Goal: Transaction & Acquisition: Purchase product/service

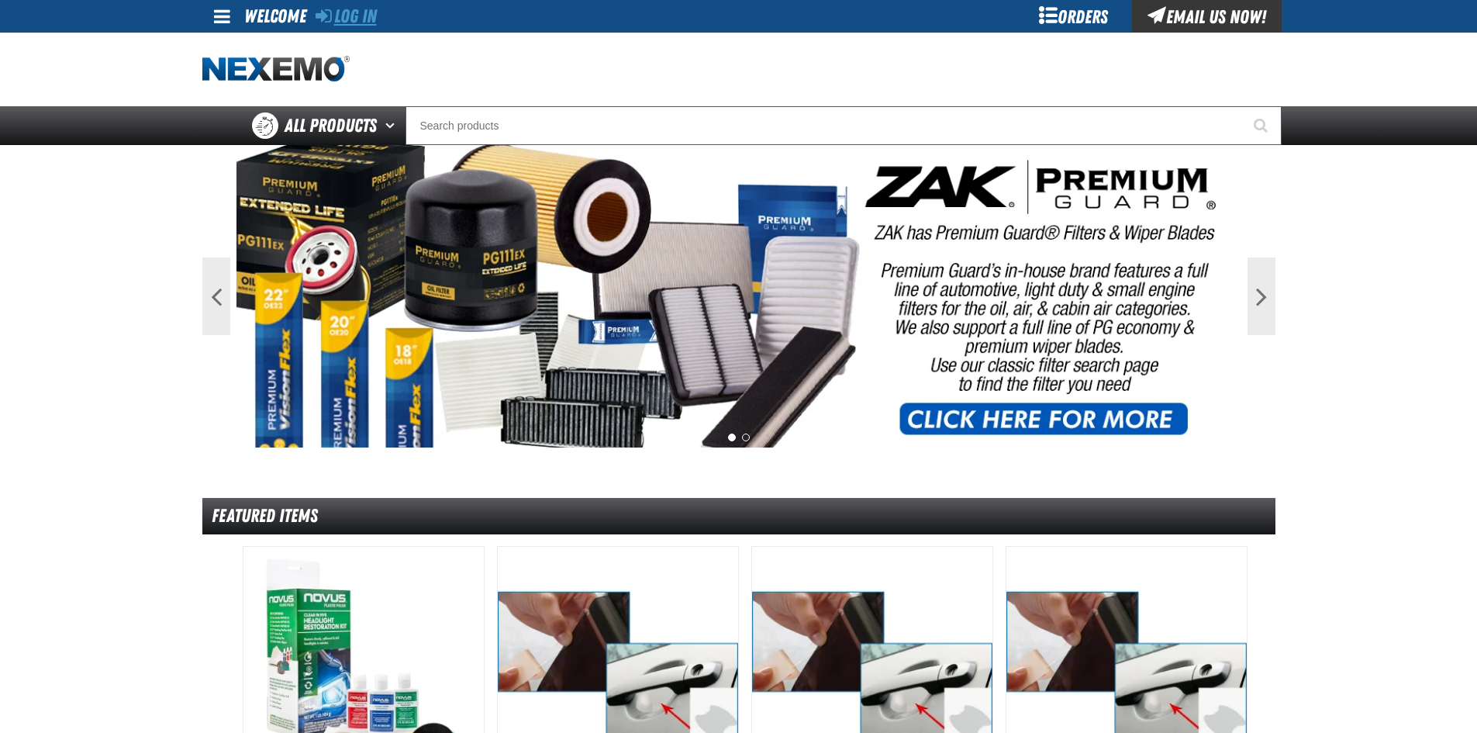
click at [351, 17] on link "Log In" at bounding box center [346, 16] width 61 height 22
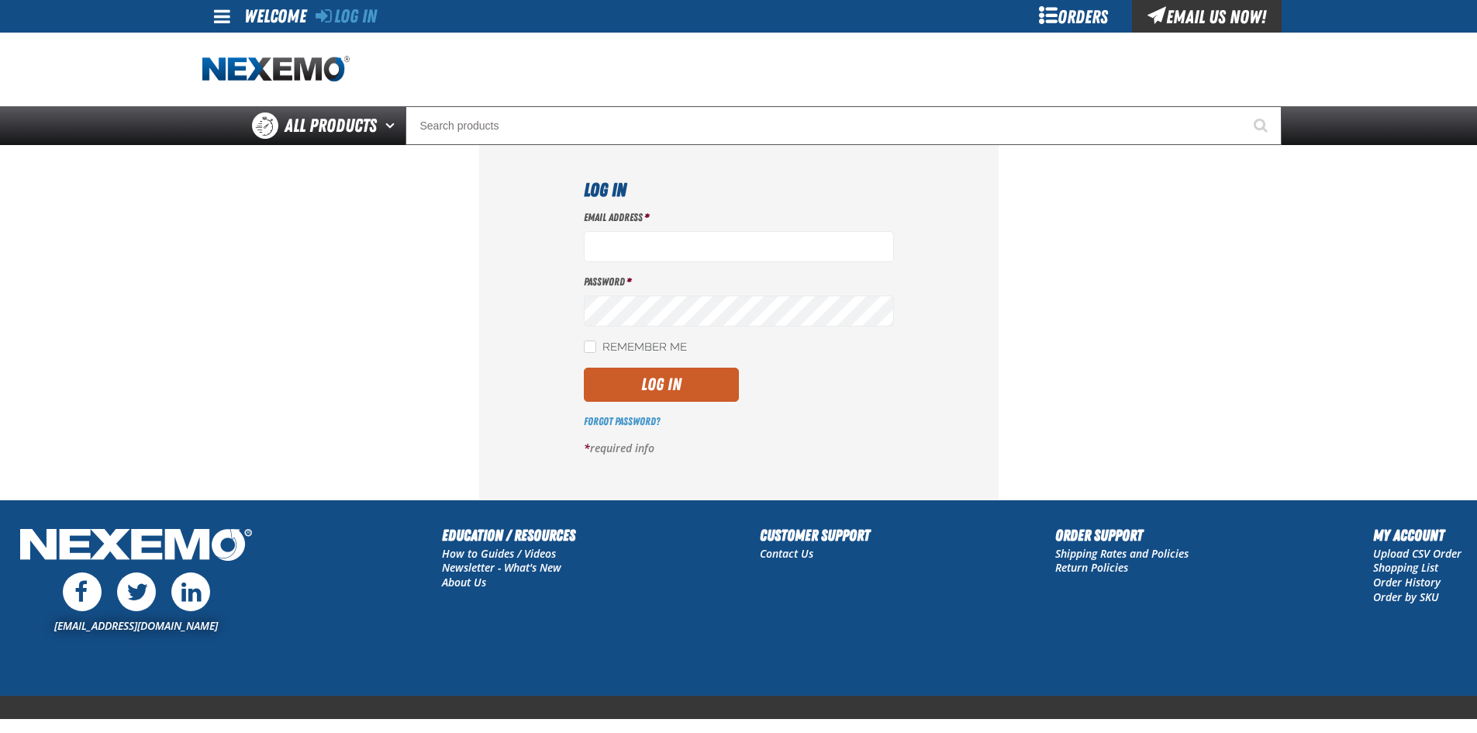
type input "C"
type input "cshaffer@vtaig.com"
click at [679, 388] on button "Log In" at bounding box center [661, 385] width 155 height 34
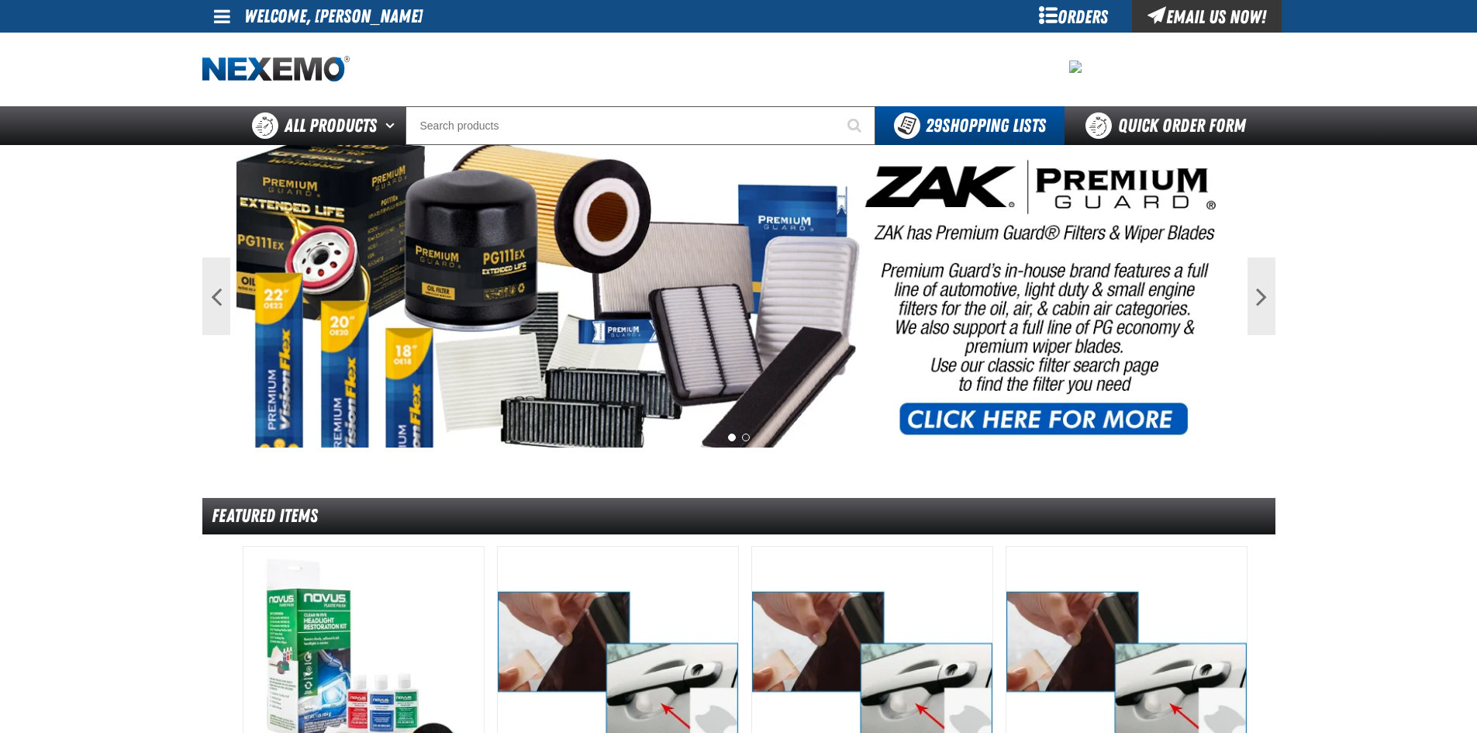
click at [224, 13] on span at bounding box center [222, 16] width 16 height 19
click at [227, 48] on link "My Account My Account" at bounding box center [243, 46] width 69 height 15
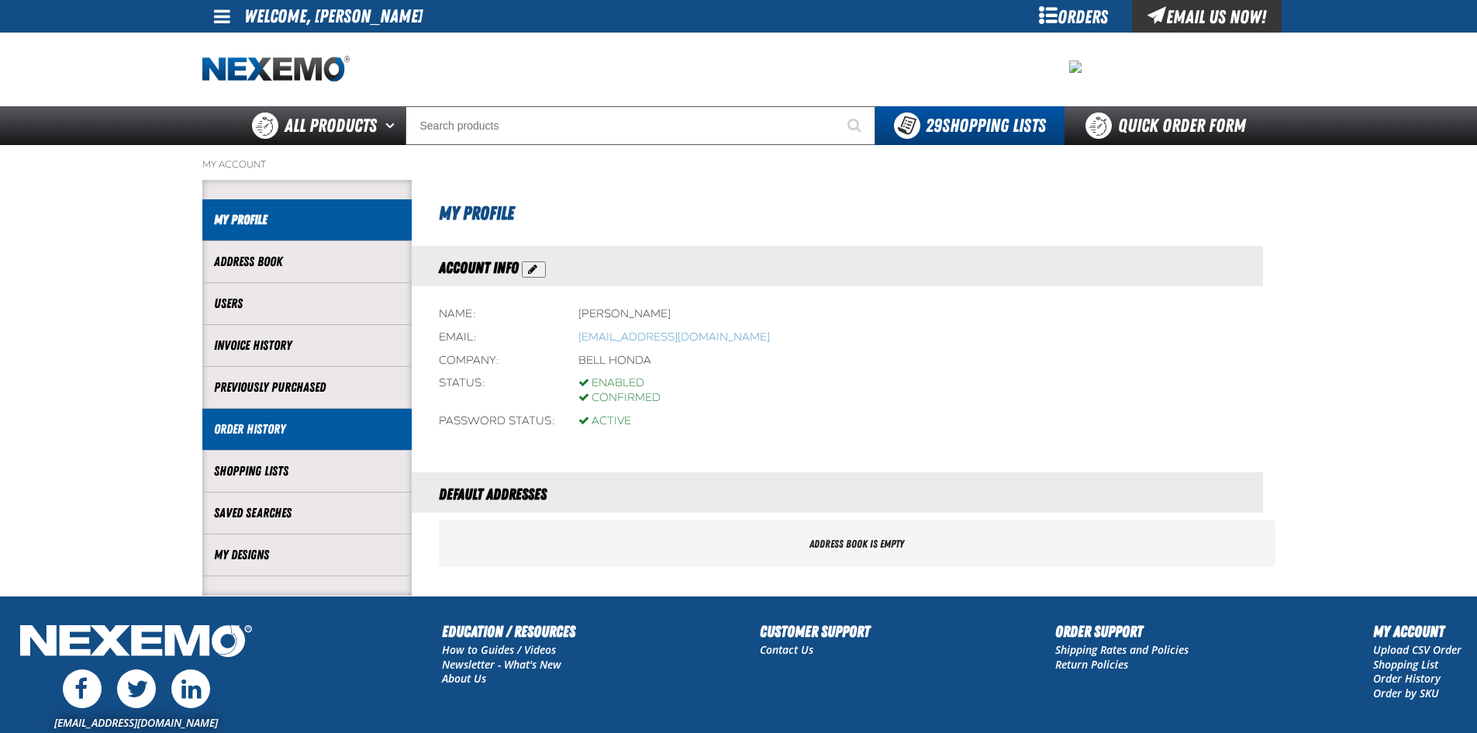
click at [260, 428] on link "Order History" at bounding box center [307, 429] width 186 height 18
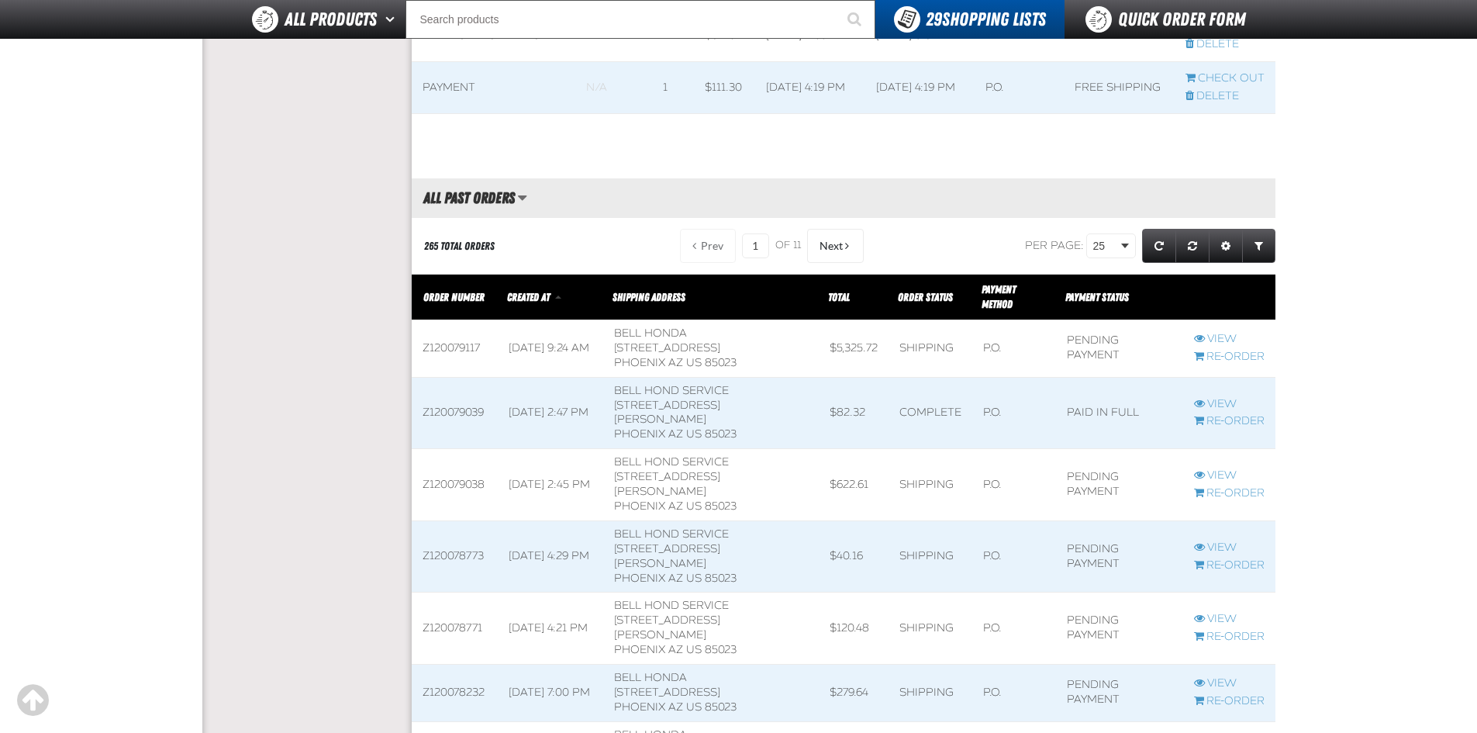
scroll to position [1008, 0]
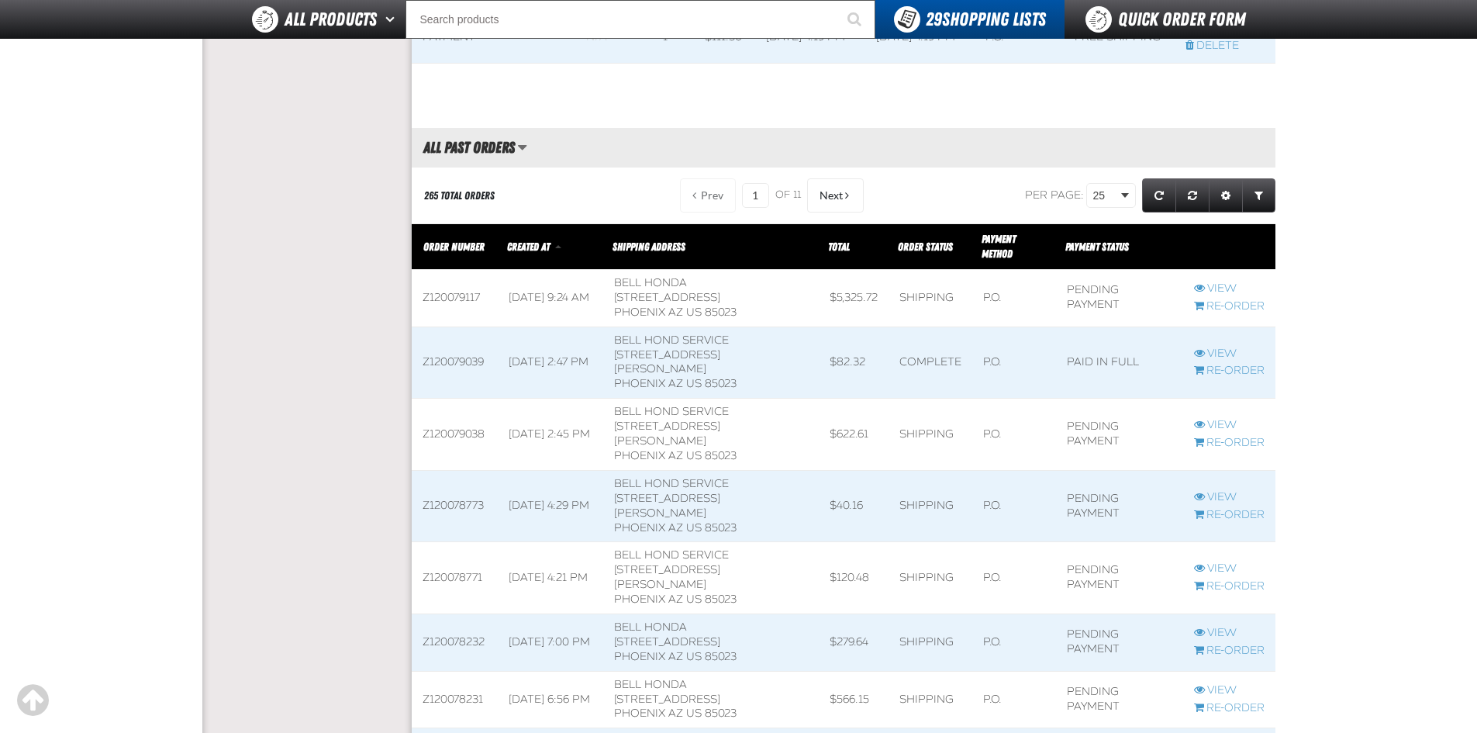
click at [722, 399] on td "Bell Hond Service 705 W Bell RD PHOENIX AZ US 85023" at bounding box center [711, 435] width 216 height 72
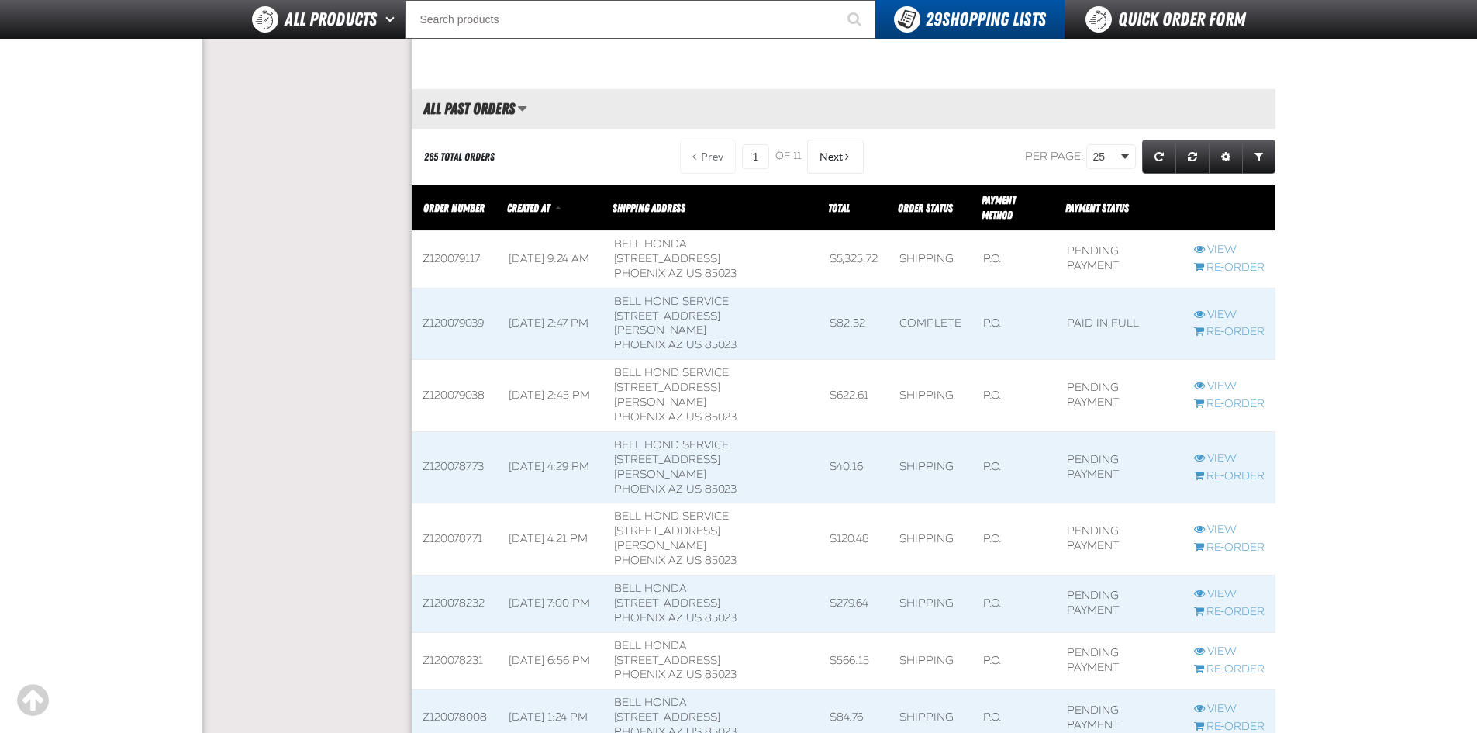
scroll to position [1008, 0]
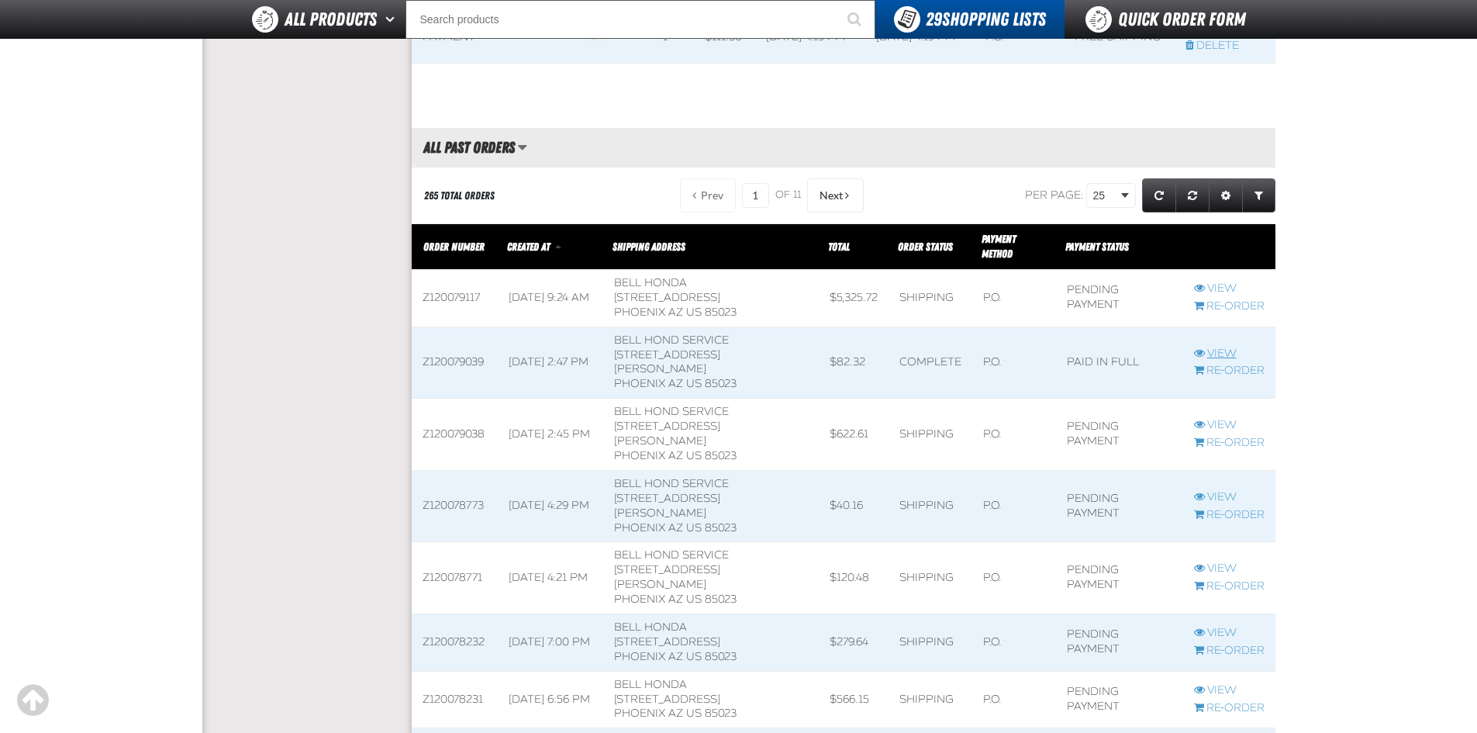
click at [1225, 347] on link "View" at bounding box center [1229, 354] width 71 height 15
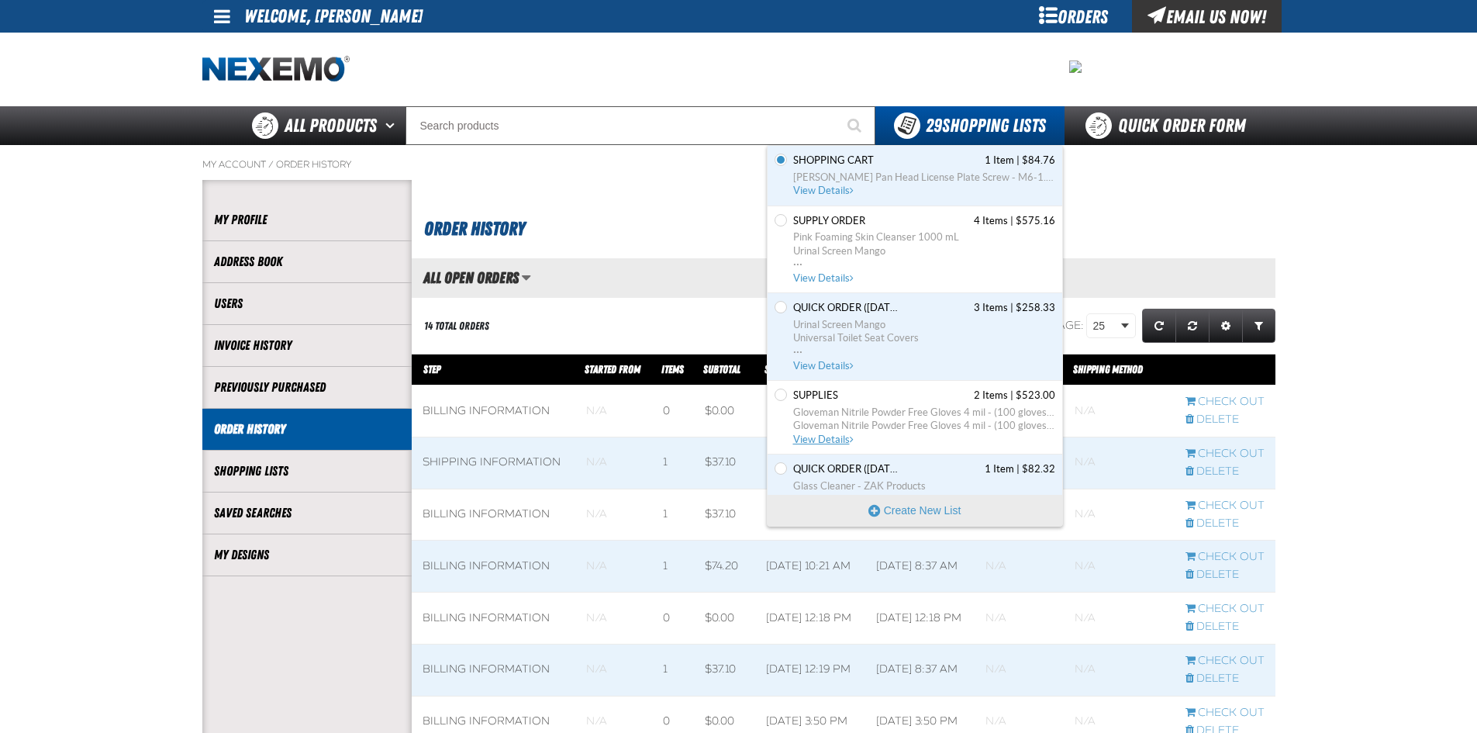
click at [885, 423] on span "Gloveman Nitrile Powder Free Gloves 4 mil - (100 gloves per box MIN 10 box orde…" at bounding box center [924, 426] width 262 height 14
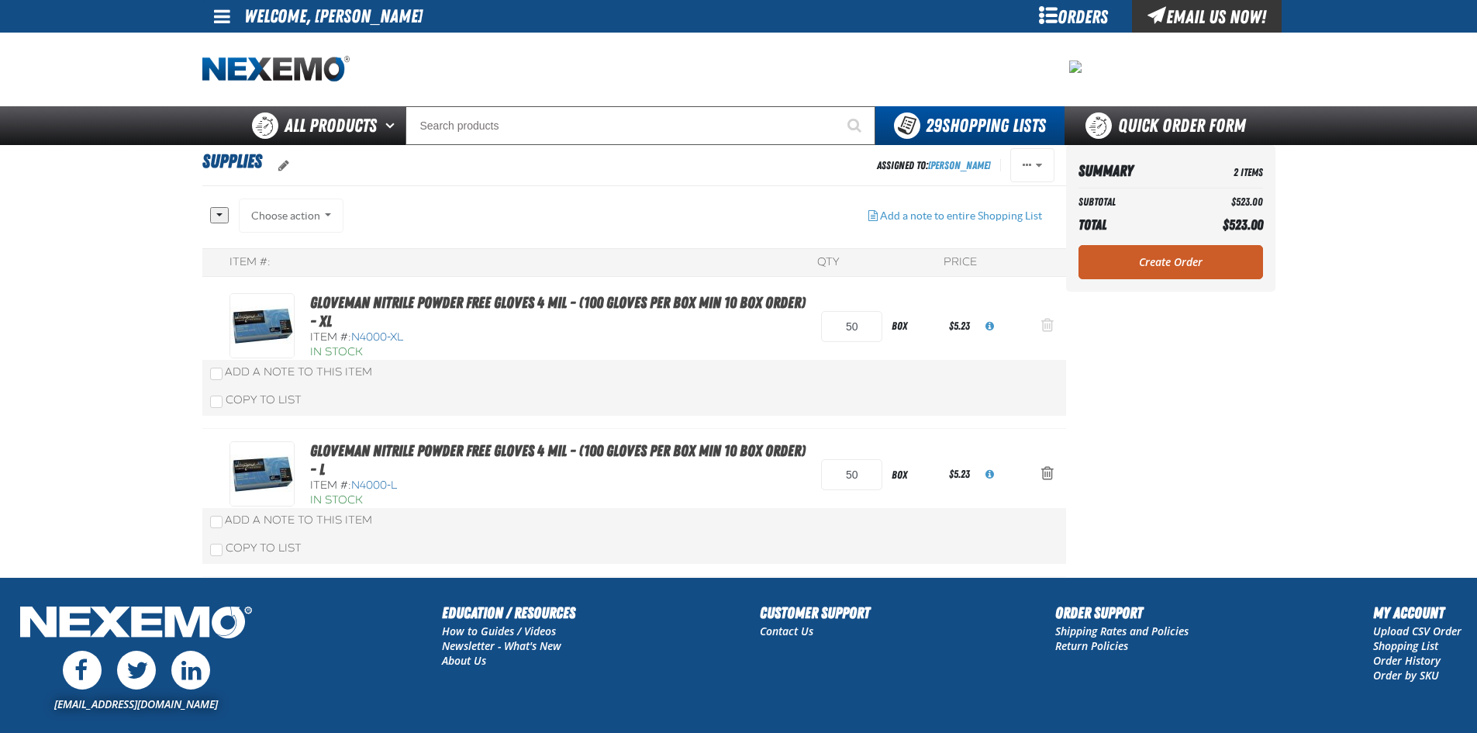
click at [1051, 324] on span "Action Remove Gloveman Nitrile Powder Free Gloves 4 mil - (100 gloves per box M…" at bounding box center [1048, 325] width 12 height 16
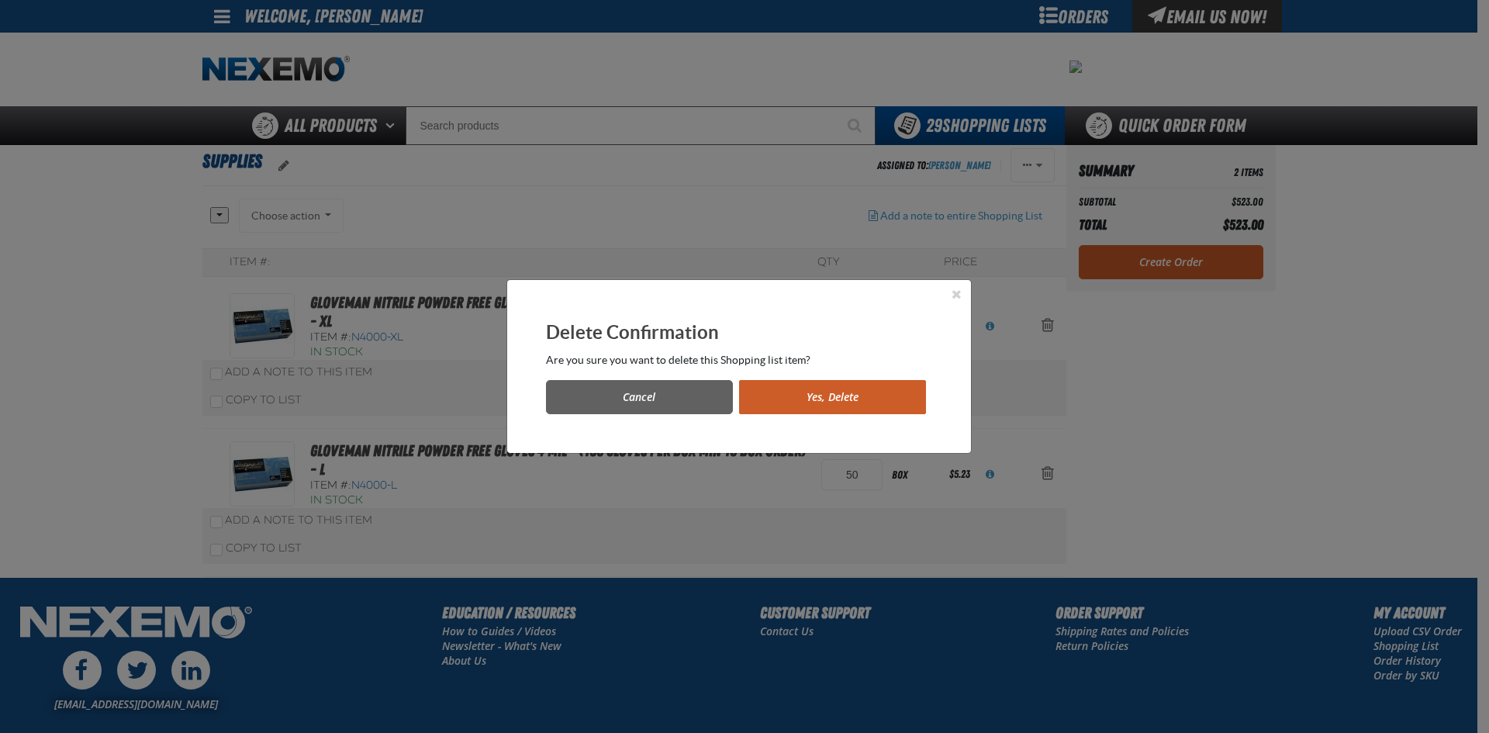
click at [817, 400] on button "Yes, Delete" at bounding box center [832, 397] width 187 height 34
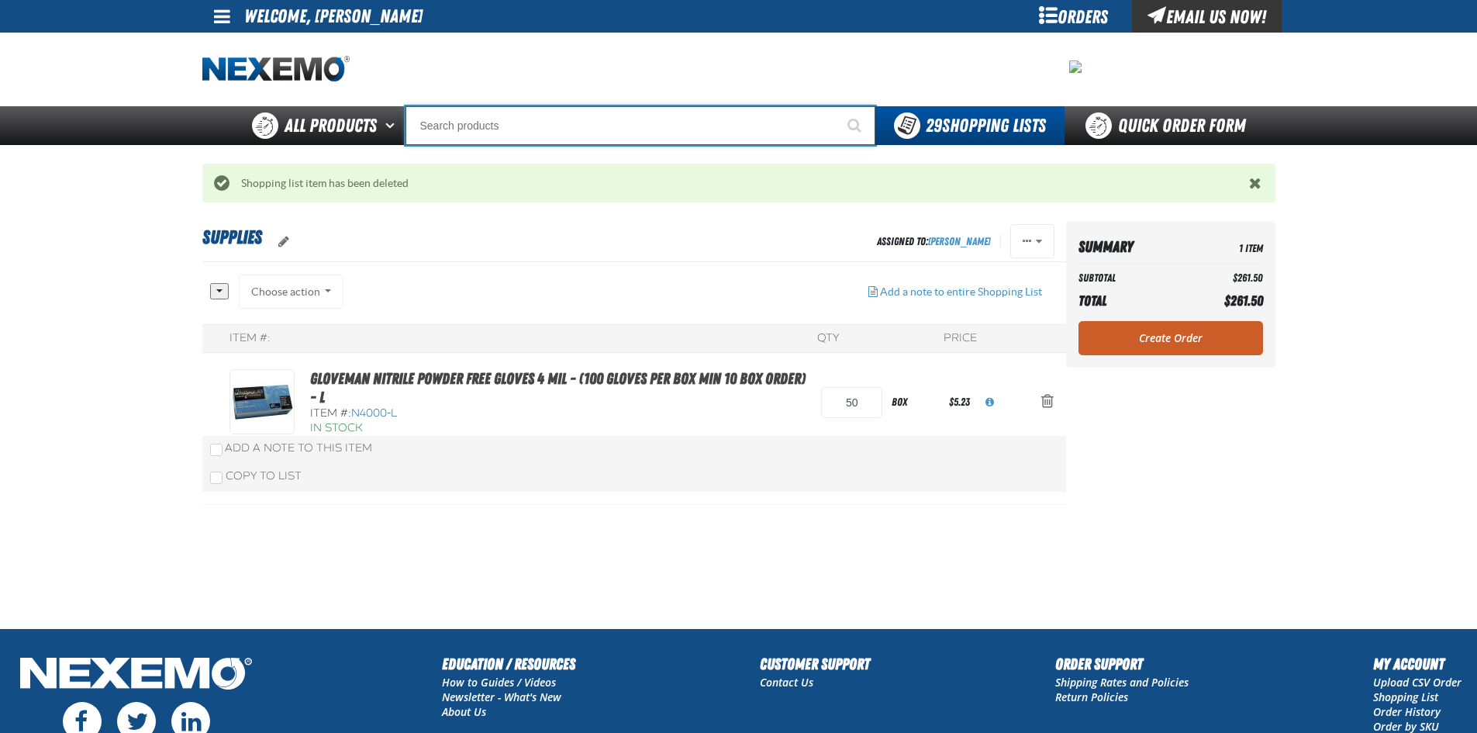
click at [461, 119] on input "Search" at bounding box center [641, 125] width 470 height 39
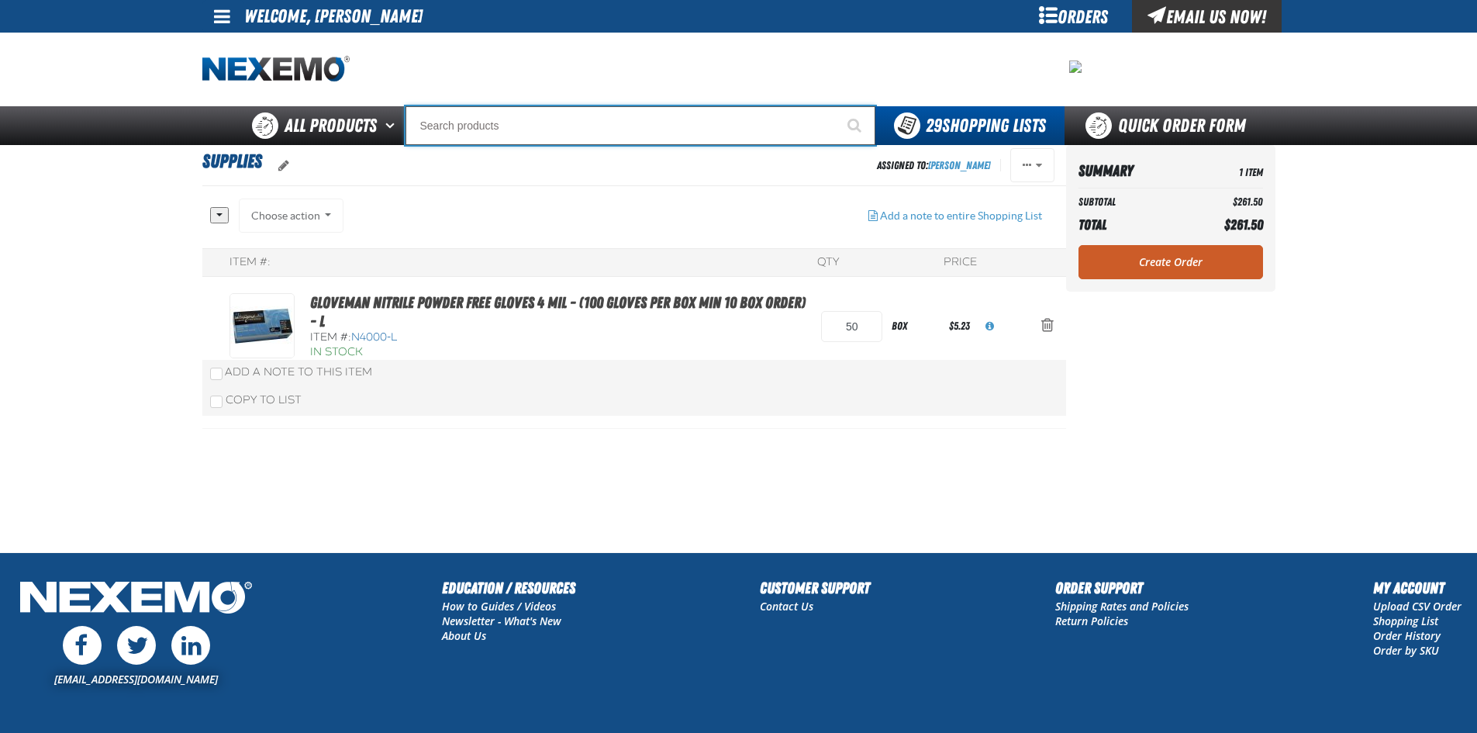
type input "n"
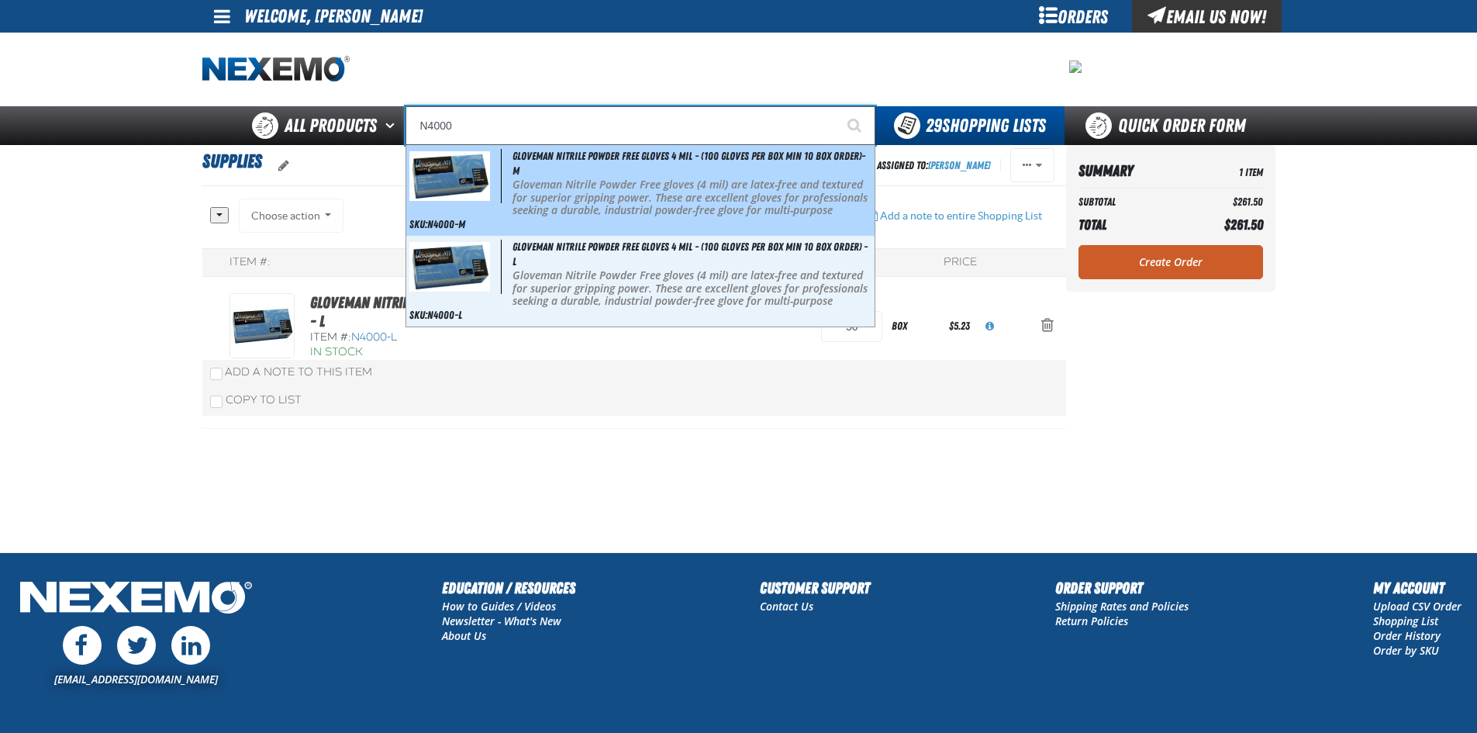
click at [454, 174] on img at bounding box center [449, 175] width 81 height 49
type input "Gloveman Nitrile Powder Free Gloves 4 mil - (100 gloves per box MIN 10 box orde…"
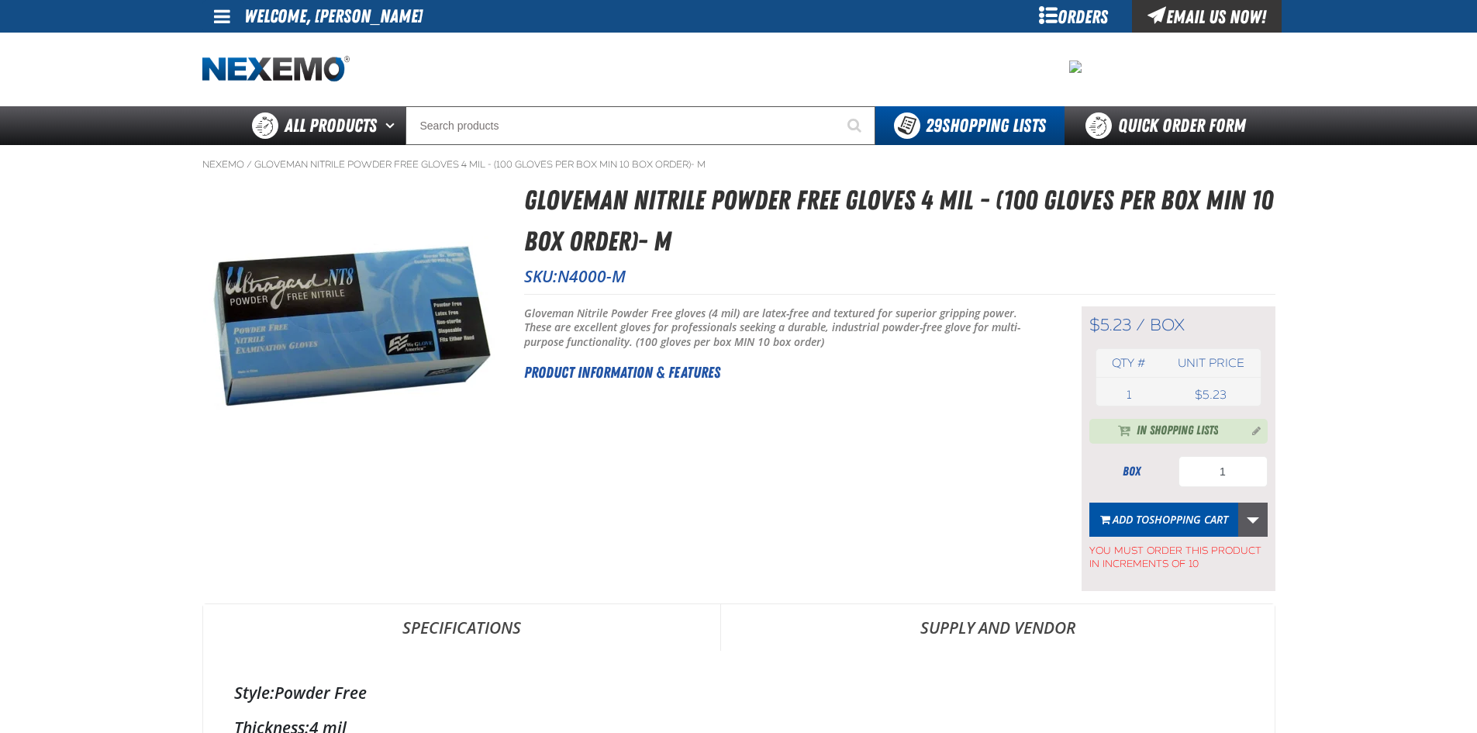
click at [1255, 523] on link "More Actions" at bounding box center [1253, 520] width 29 height 34
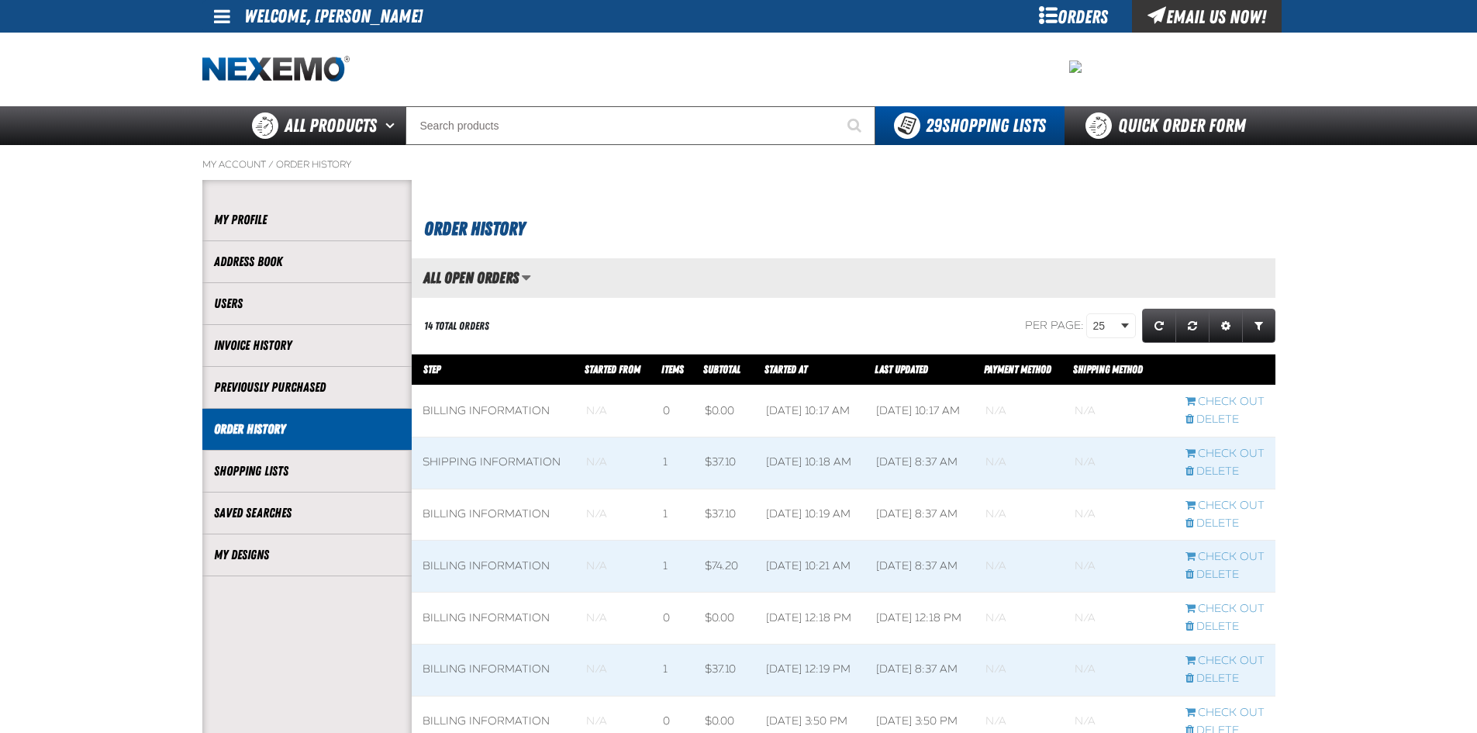
scroll to position [1, 1]
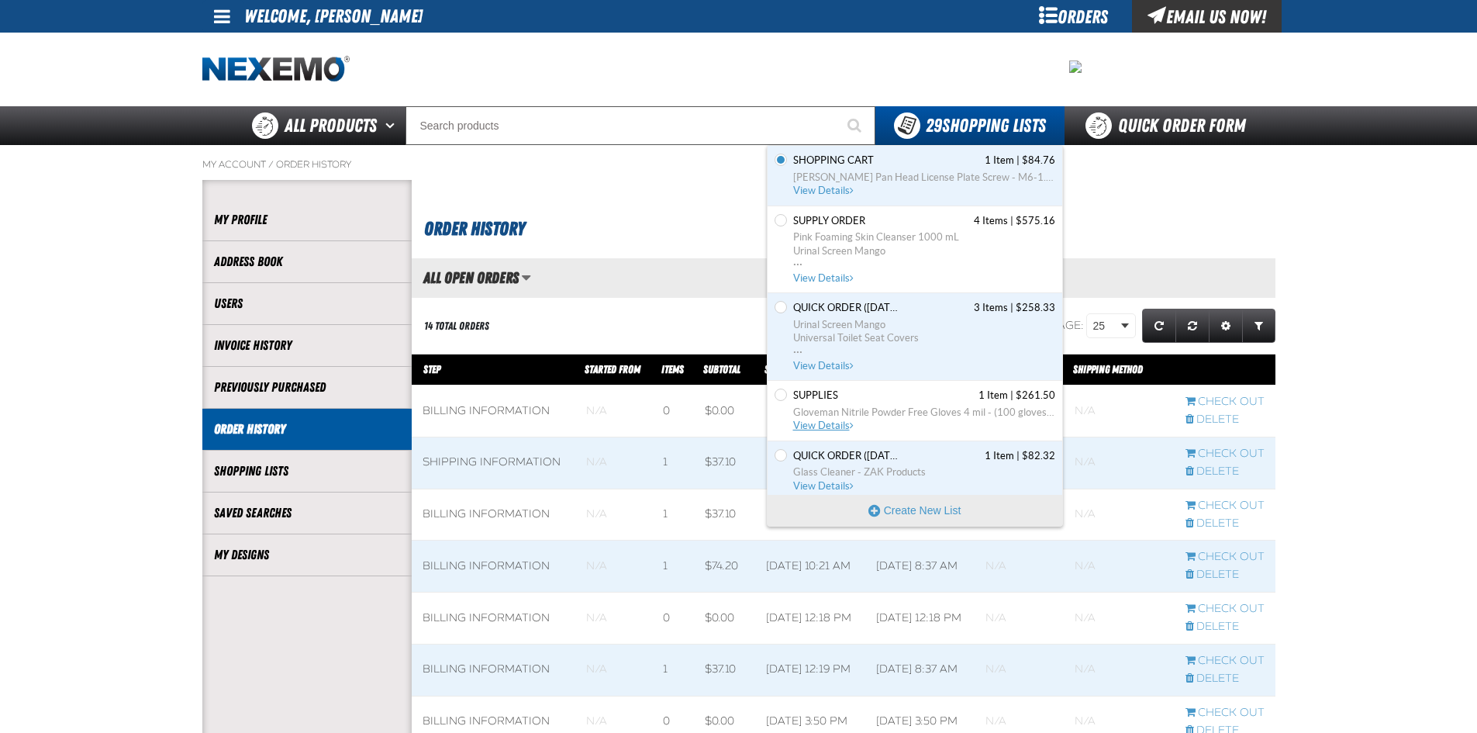
click at [881, 409] on span "Gloveman Nitrile Powder Free Gloves 4 mil - (100 gloves per box MIN 10 box orde…" at bounding box center [924, 413] width 262 height 14
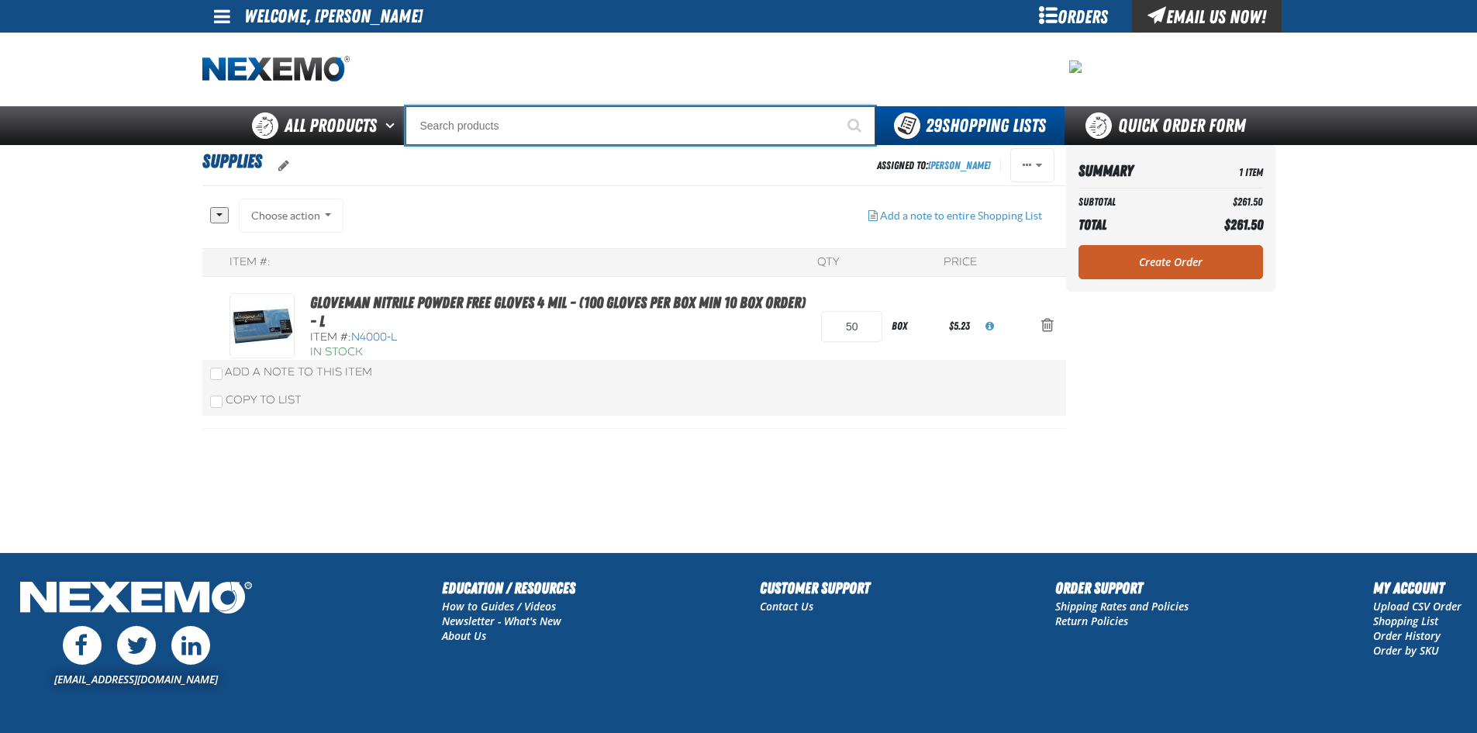
click at [478, 129] on input "Search" at bounding box center [641, 125] width 470 height 39
type input "n"
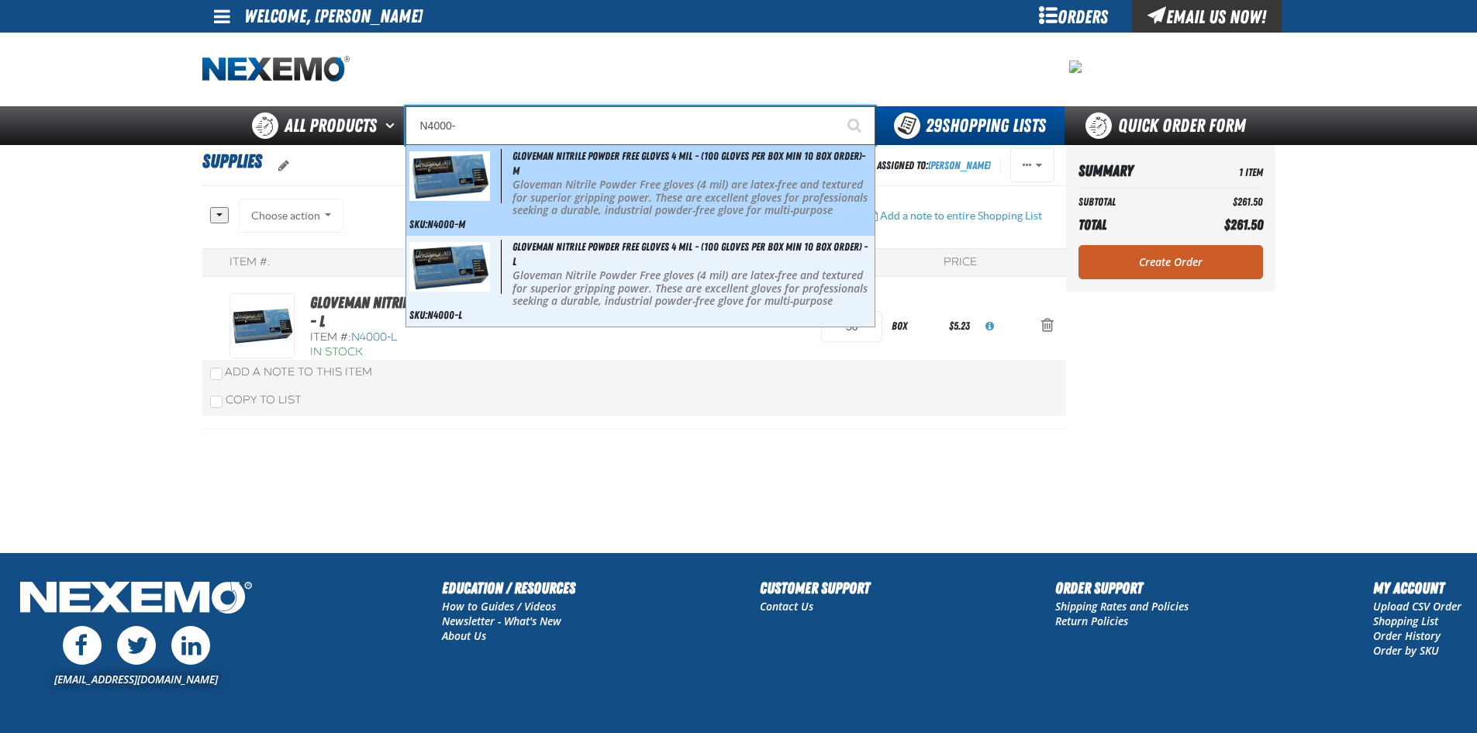
click at [477, 179] on img at bounding box center [449, 175] width 81 height 49
type input "Gloveman Nitrile Powder Free Gloves 4 mil - (100 gloves per box MIN 10 box orde…"
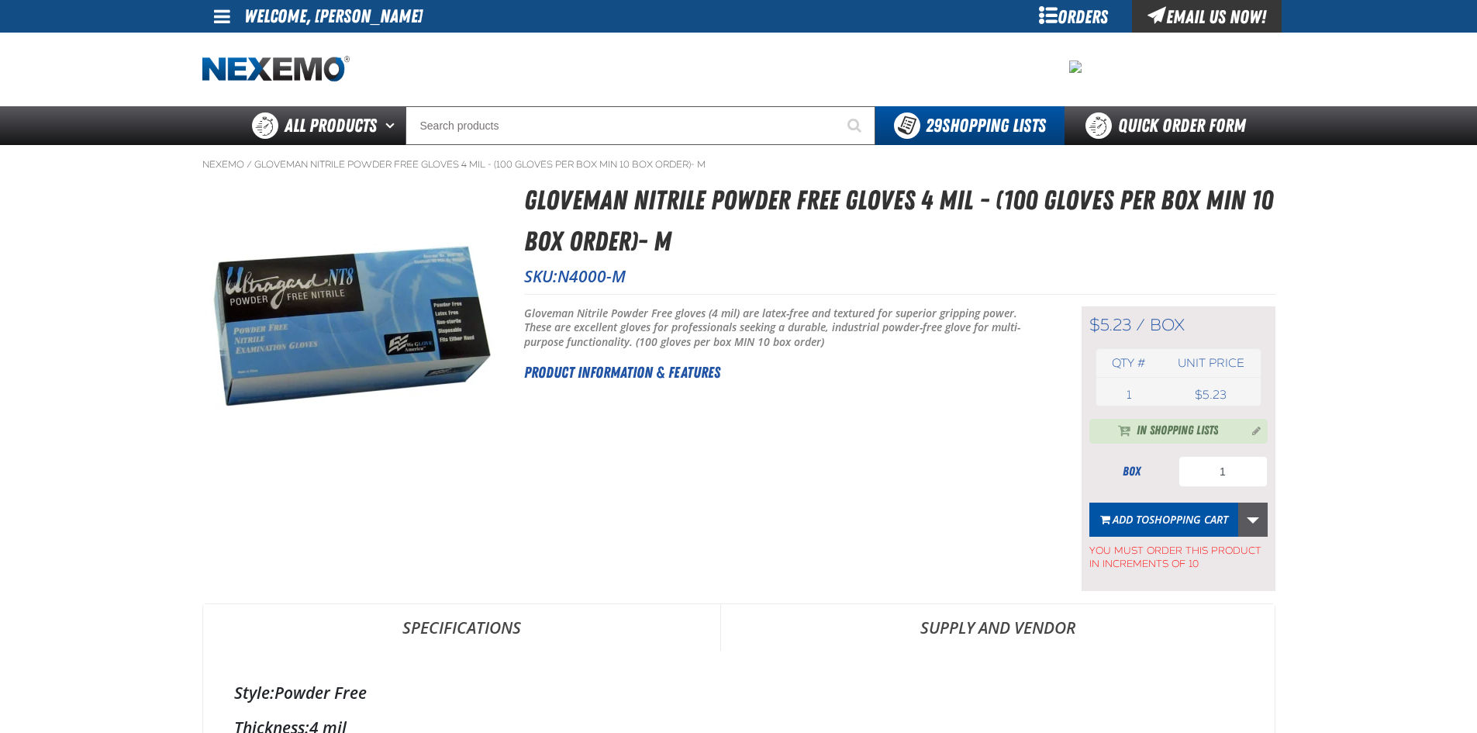
click at [1253, 522] on link "More Actions" at bounding box center [1253, 520] width 29 height 34
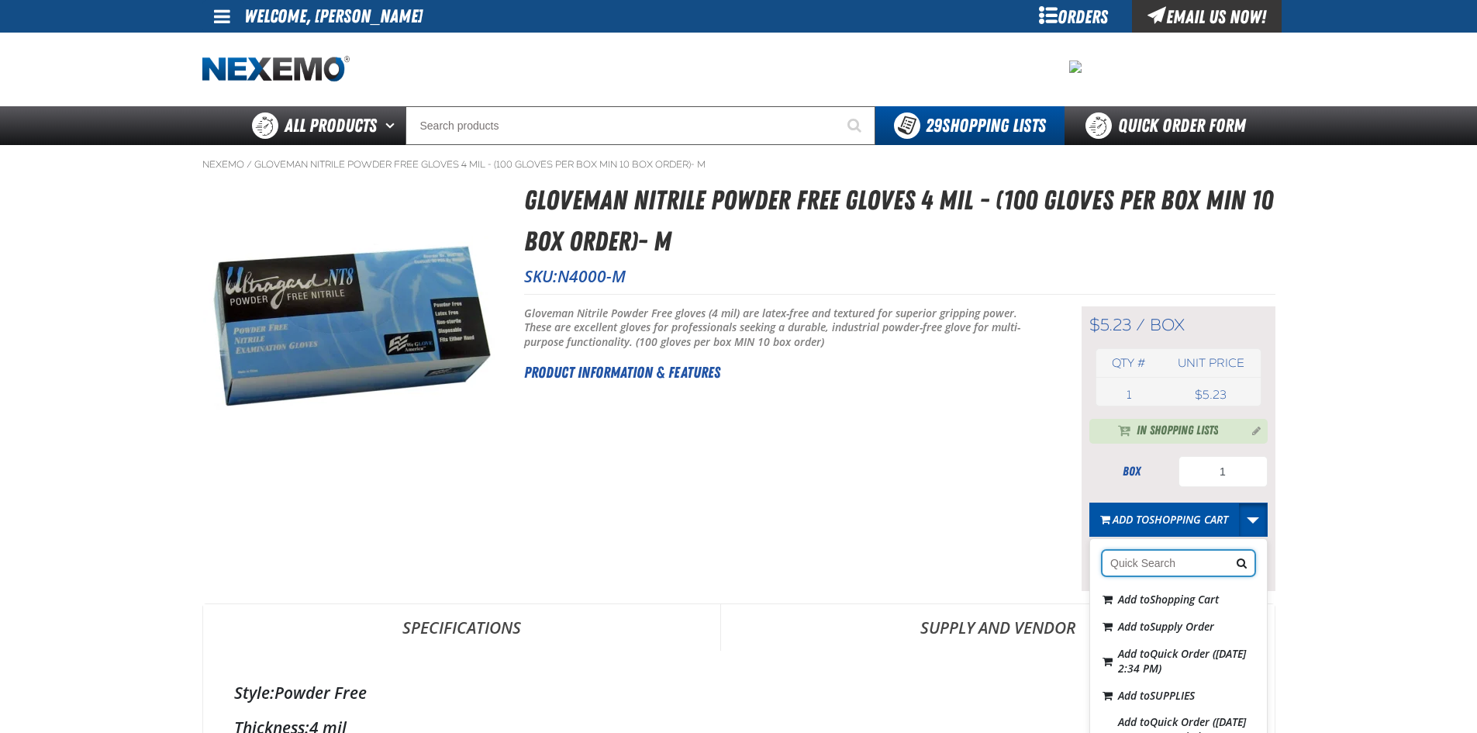
scroll to position [233, 0]
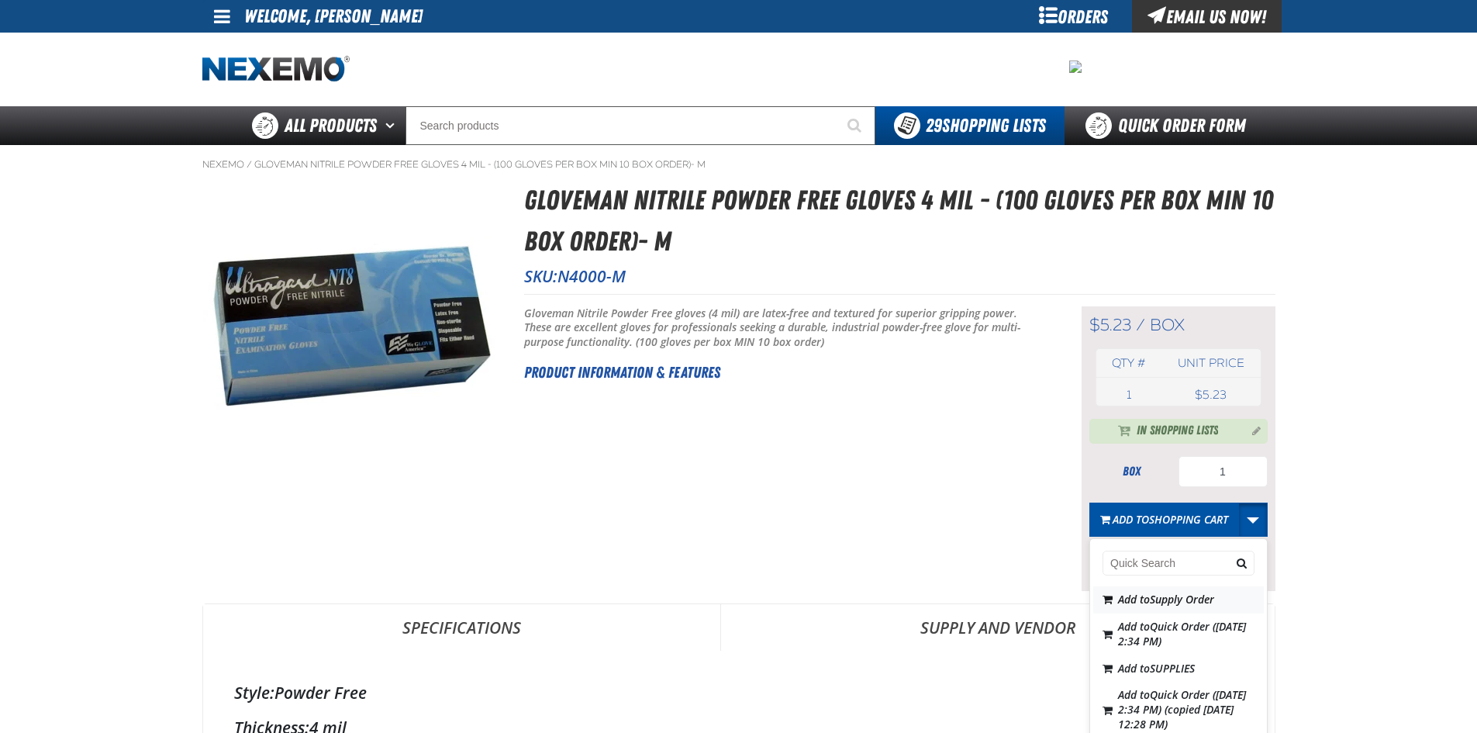
click at [1179, 606] on span "Supply Order" at bounding box center [1182, 599] width 64 height 15
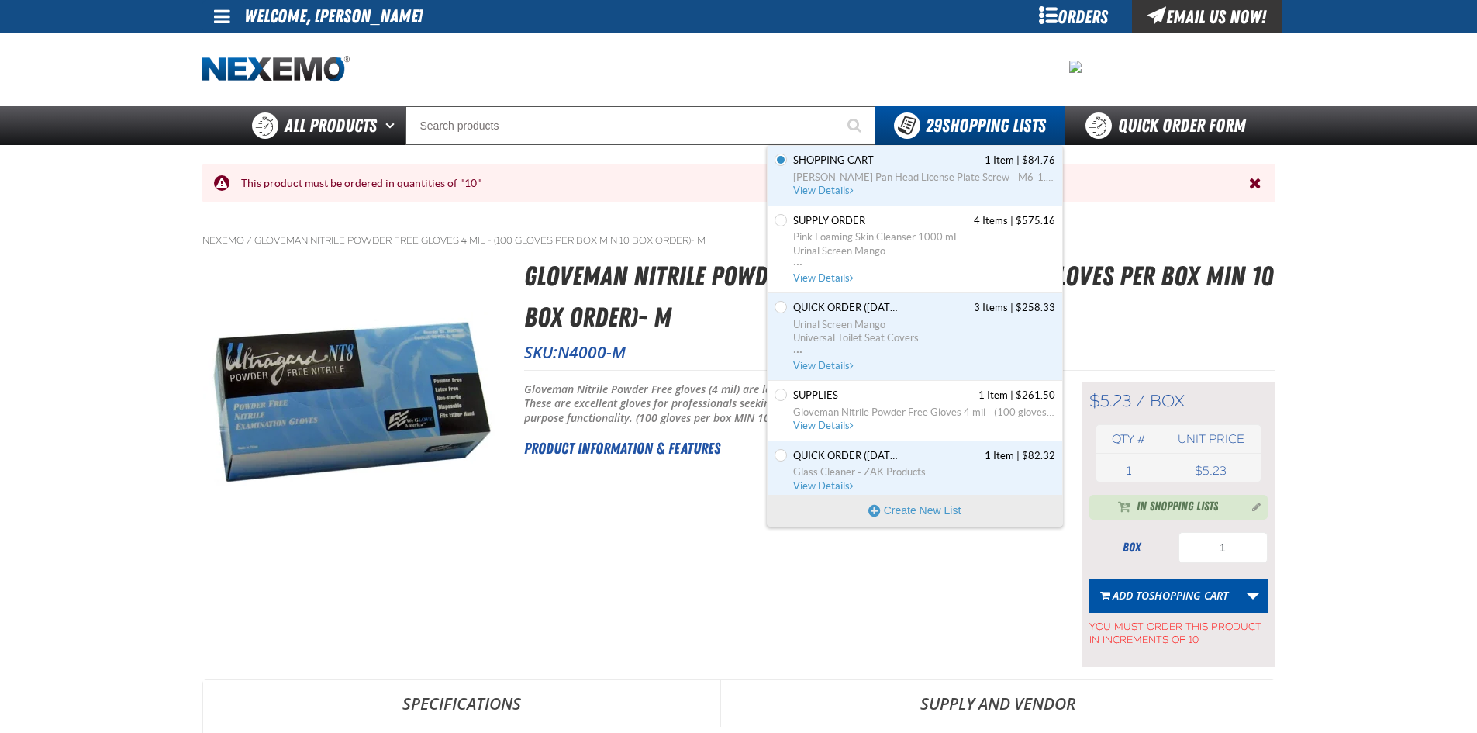
click at [842, 406] on span "Gloveman Nitrile Powder Free Gloves 4 mil - (100 gloves per box MIN 10 box orde…" at bounding box center [924, 413] width 262 height 14
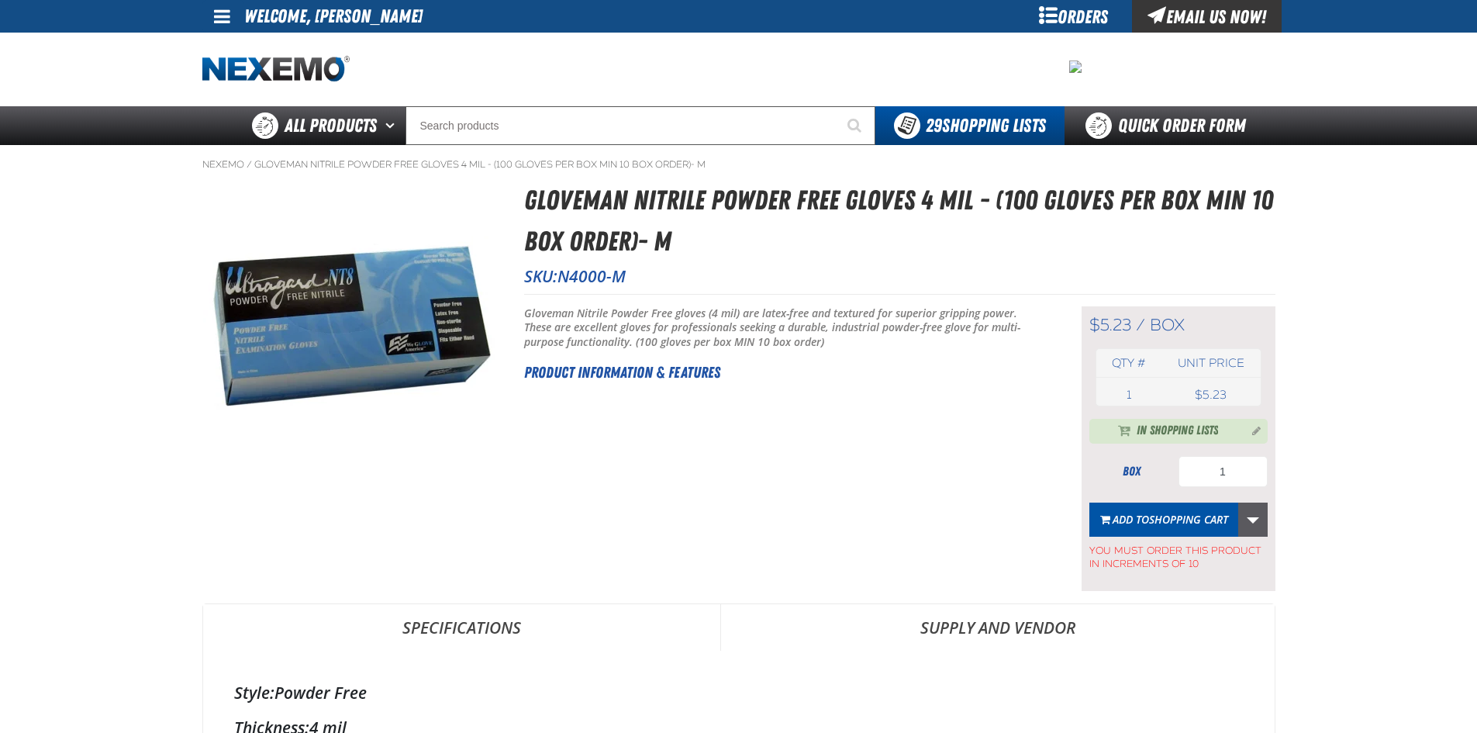
click at [1251, 520] on link "More Actions" at bounding box center [1253, 520] width 29 height 34
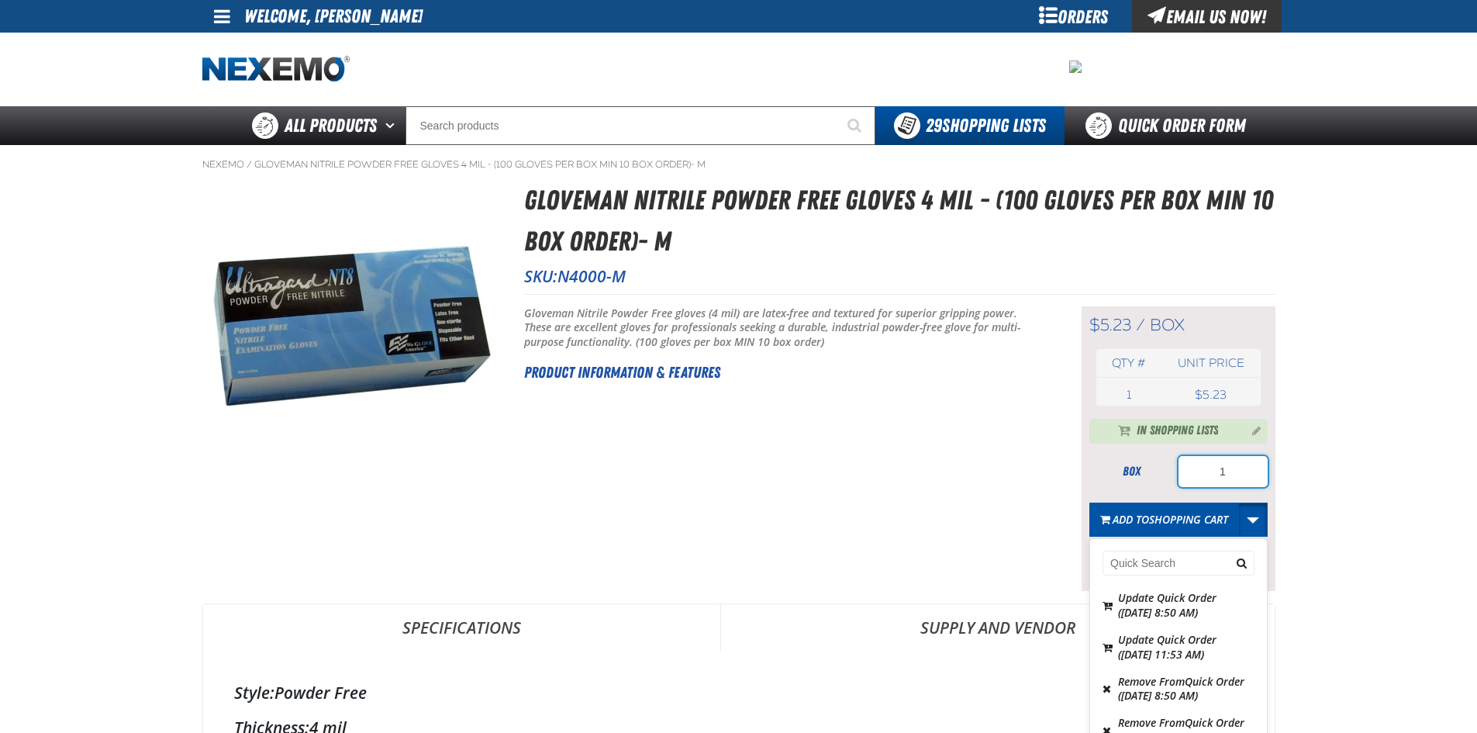
drag, startPoint x: 1242, startPoint y: 468, endPoint x: 1192, endPoint y: 468, distance: 50.4
click at [1192, 468] on input "1" at bounding box center [1223, 471] width 89 height 31
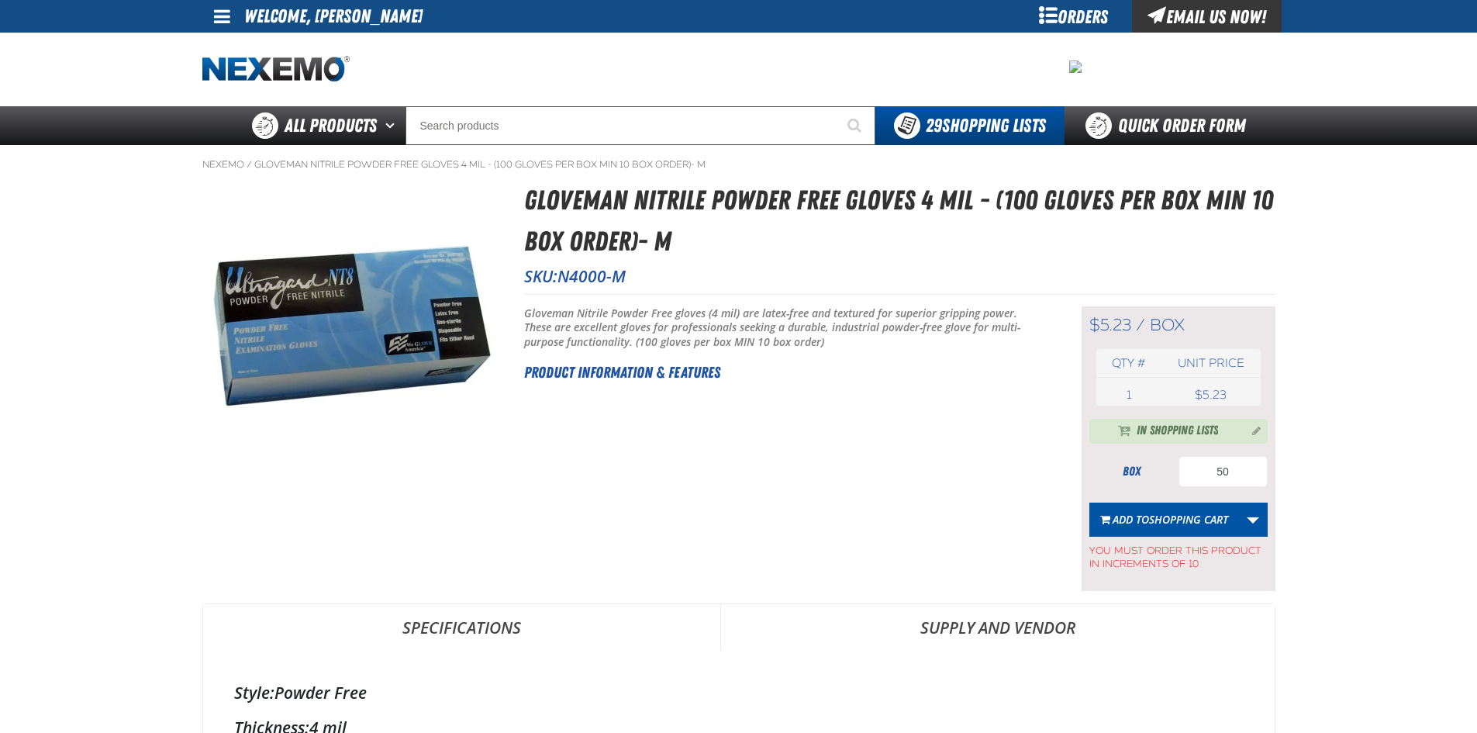
click at [1254, 519] on link "More Actions" at bounding box center [1253, 520] width 29 height 34
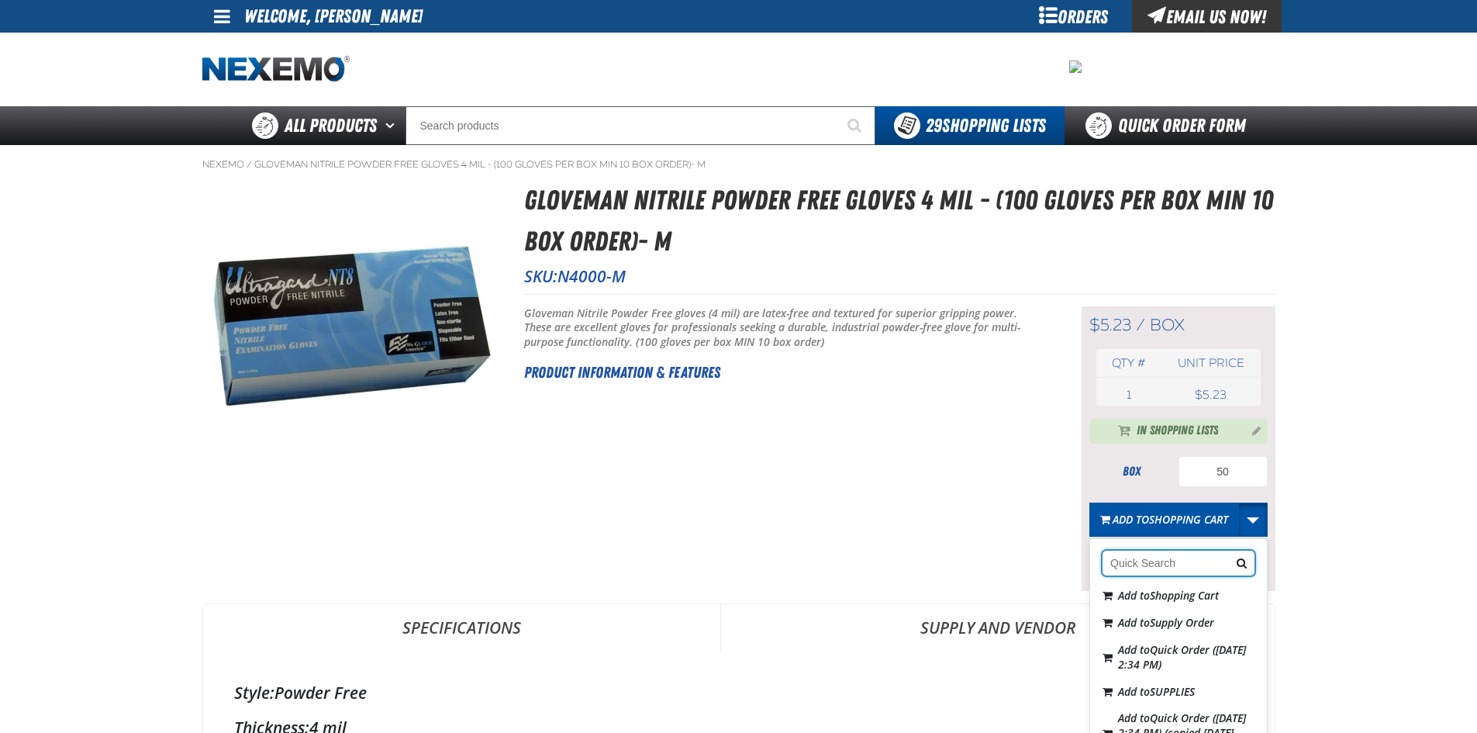
scroll to position [233, 0]
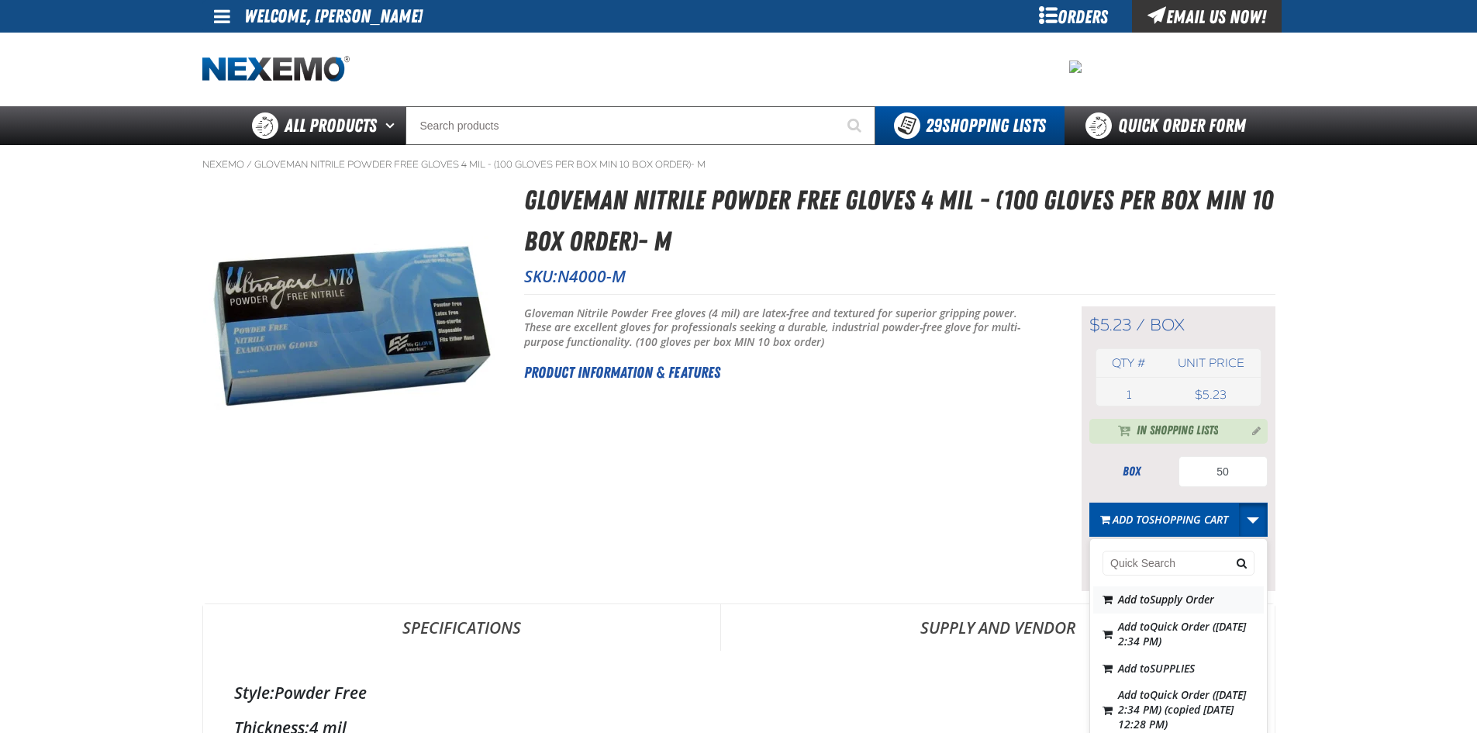
click at [1160, 606] on span "Supply Order" at bounding box center [1182, 599] width 64 height 15
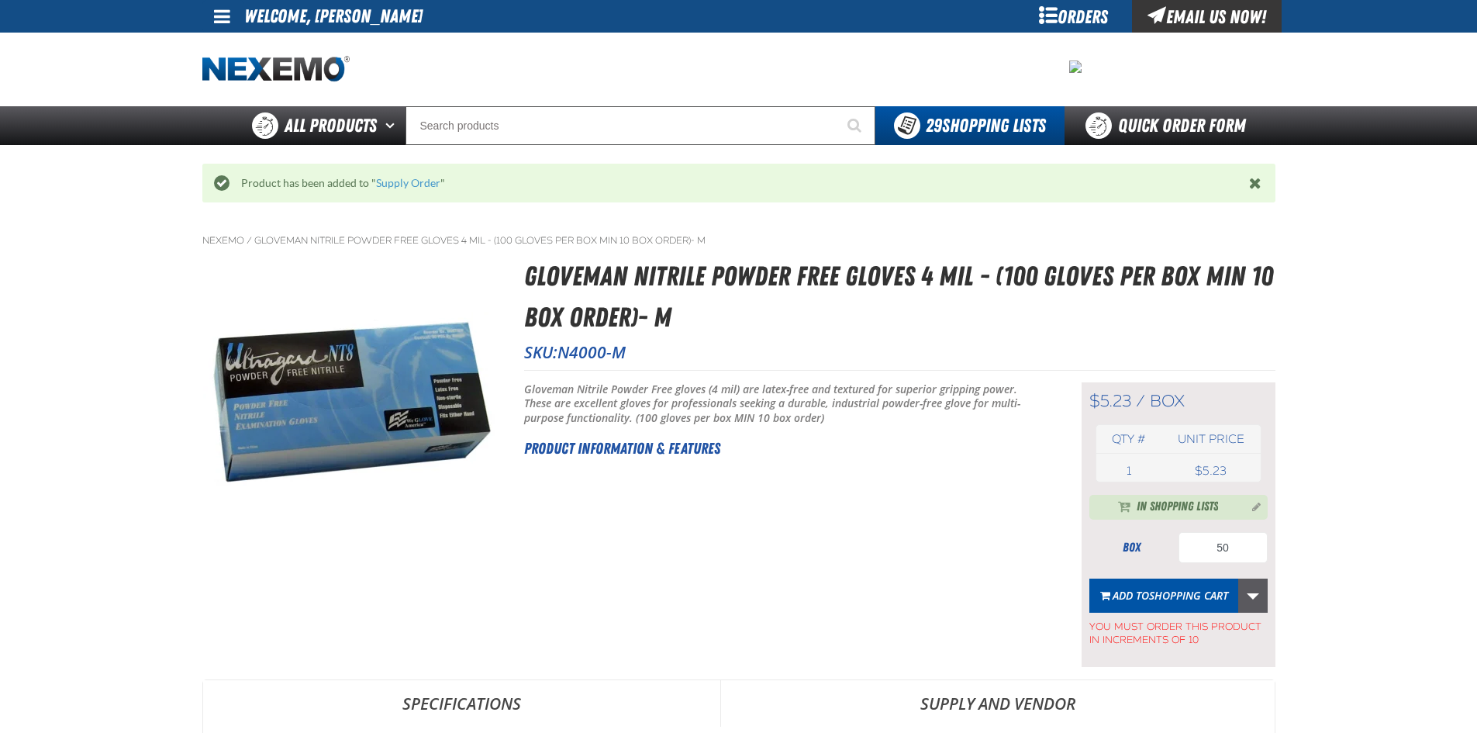
click at [1250, 595] on link "More Actions" at bounding box center [1253, 596] width 29 height 34
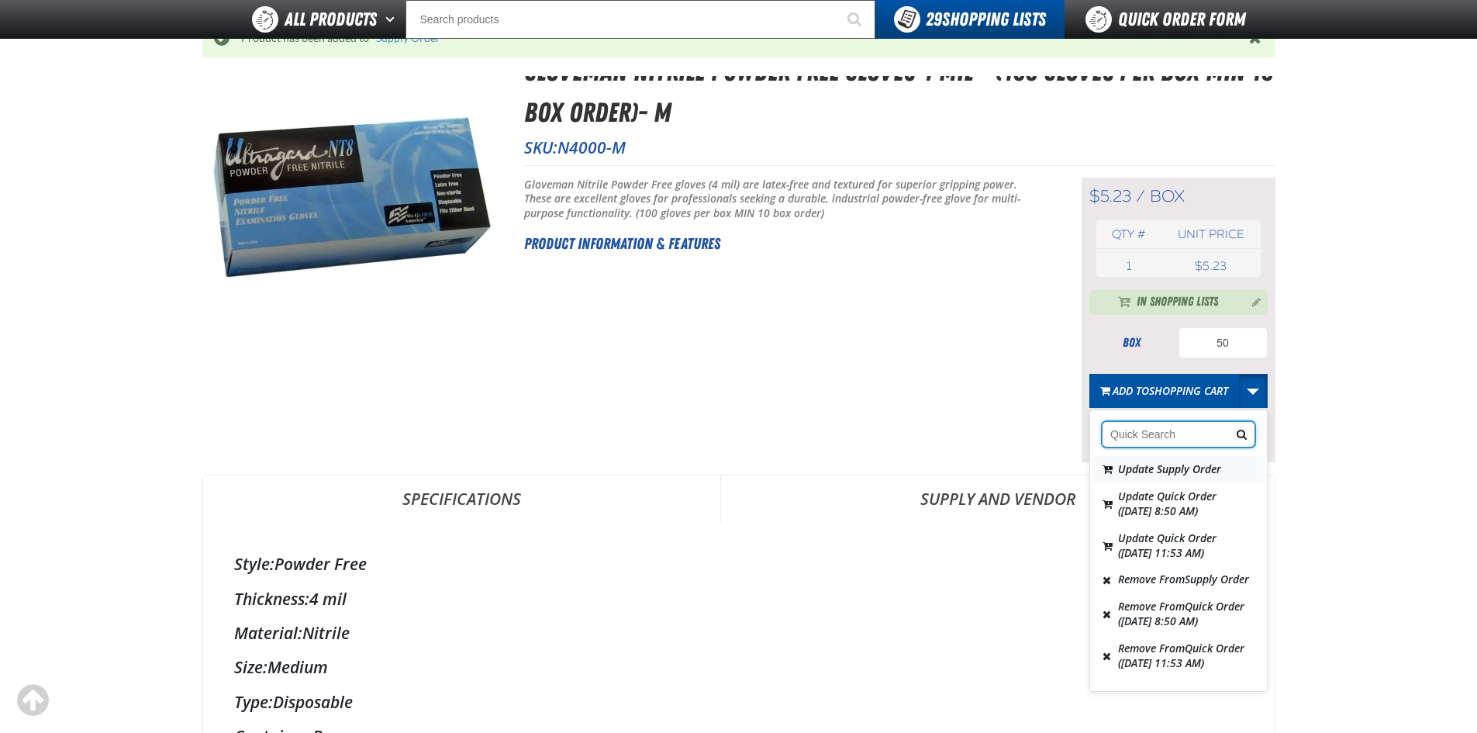
scroll to position [310, 0]
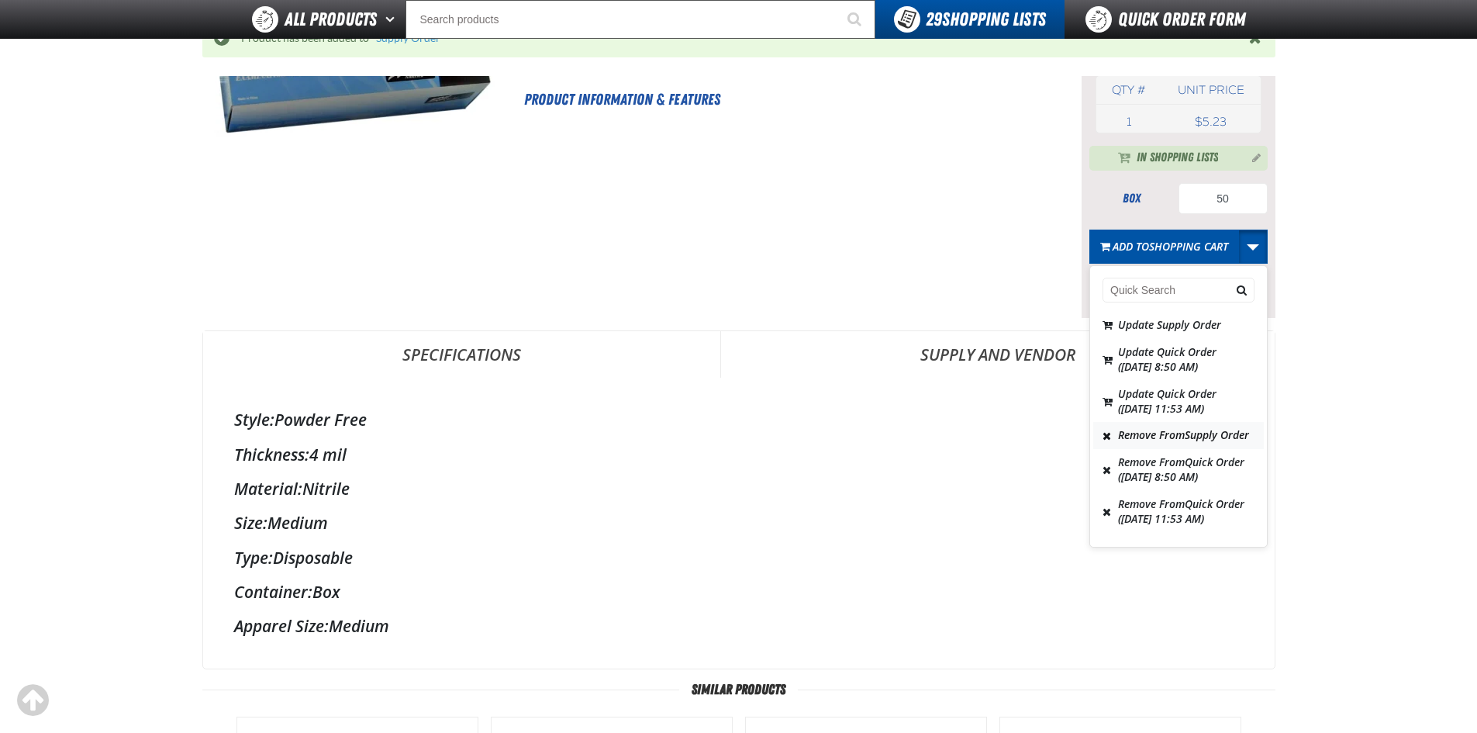
click at [1174, 437] on span "Remove From Supply Order" at bounding box center [1183, 434] width 131 height 15
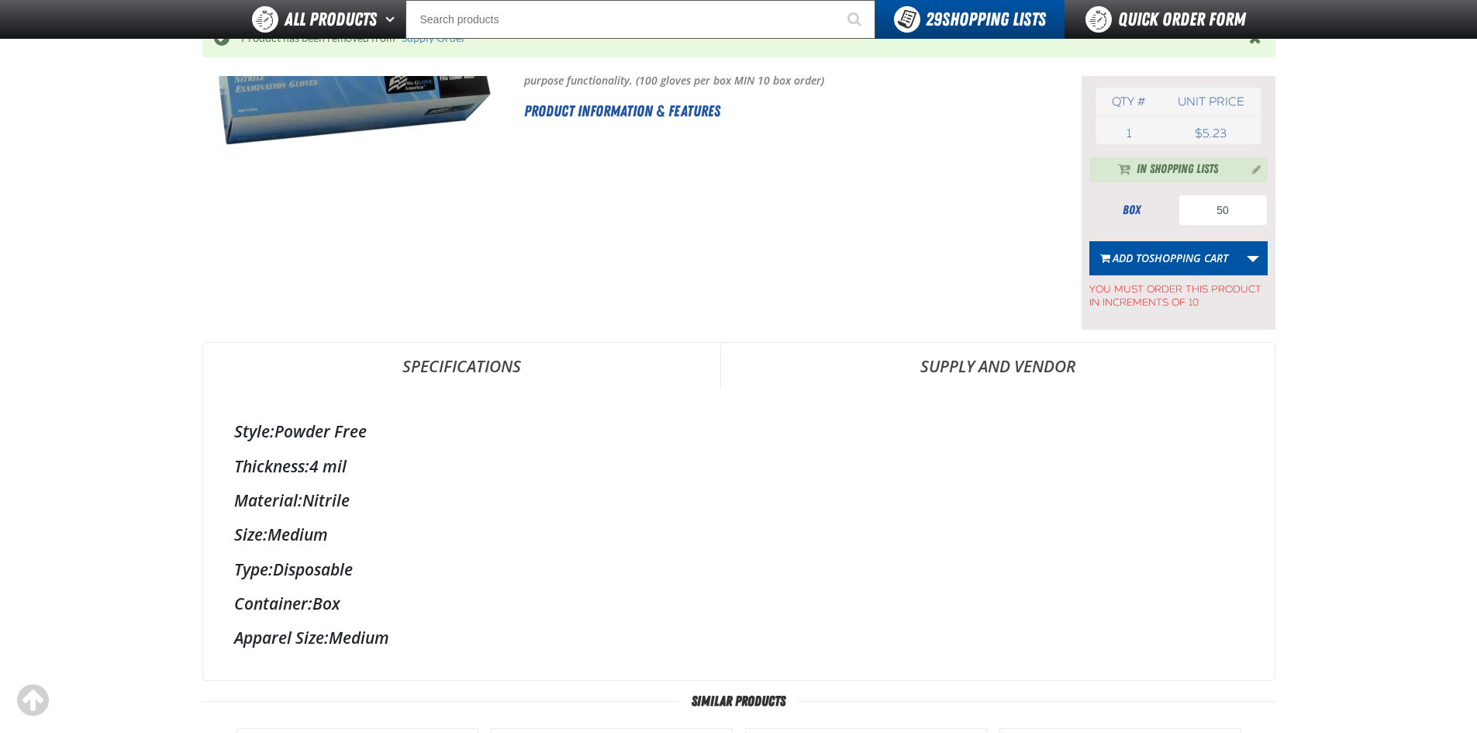
scroll to position [155, 0]
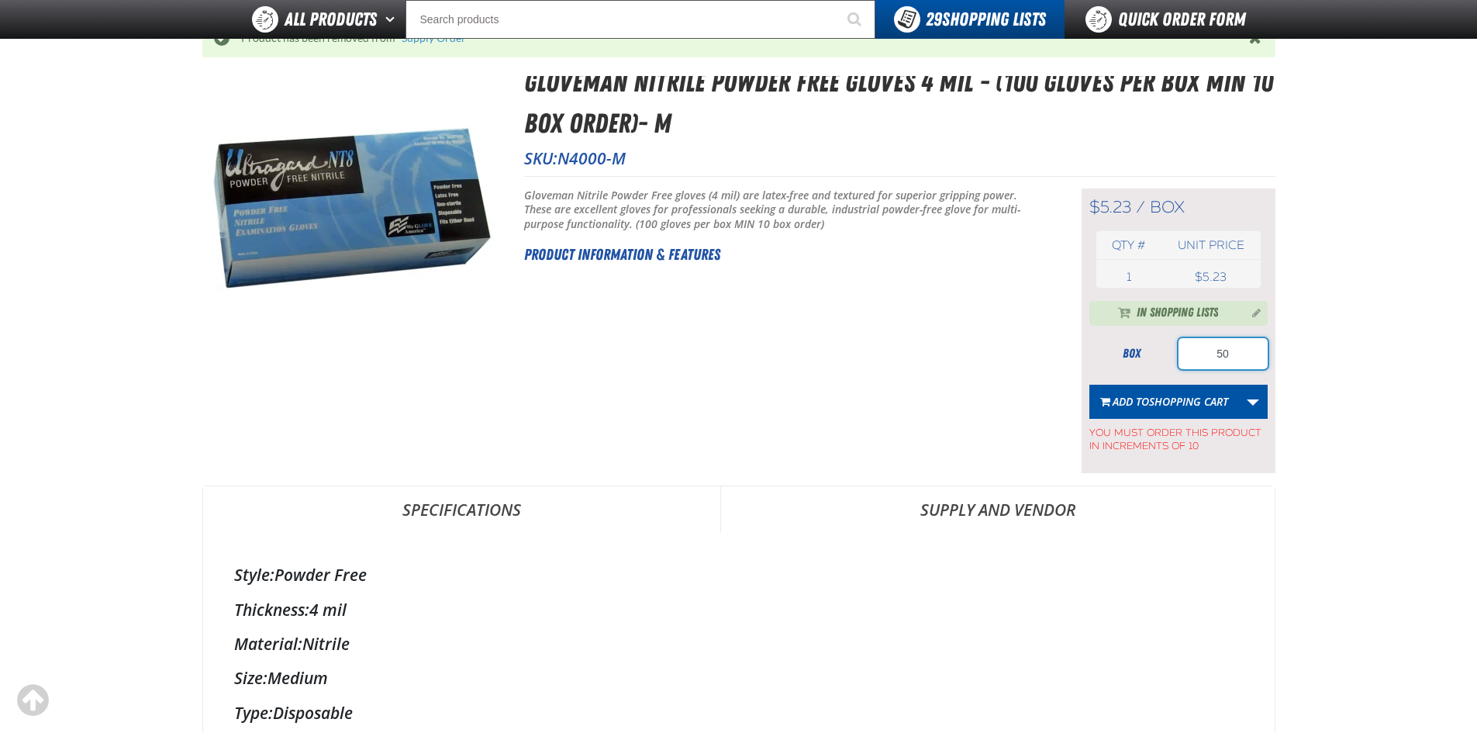
drag, startPoint x: 1242, startPoint y: 351, endPoint x: 1195, endPoint y: 354, distance: 47.5
click at [1195, 354] on input "50" at bounding box center [1223, 353] width 89 height 31
click at [1415, 385] on main "Nexemo / Gloveman Nitrile Powder Free Gloves 4 mil - (100 gloves per box MIN 10…" at bounding box center [738, 679] width 1477 height 1304
click at [1247, 400] on link "More Actions" at bounding box center [1253, 402] width 29 height 34
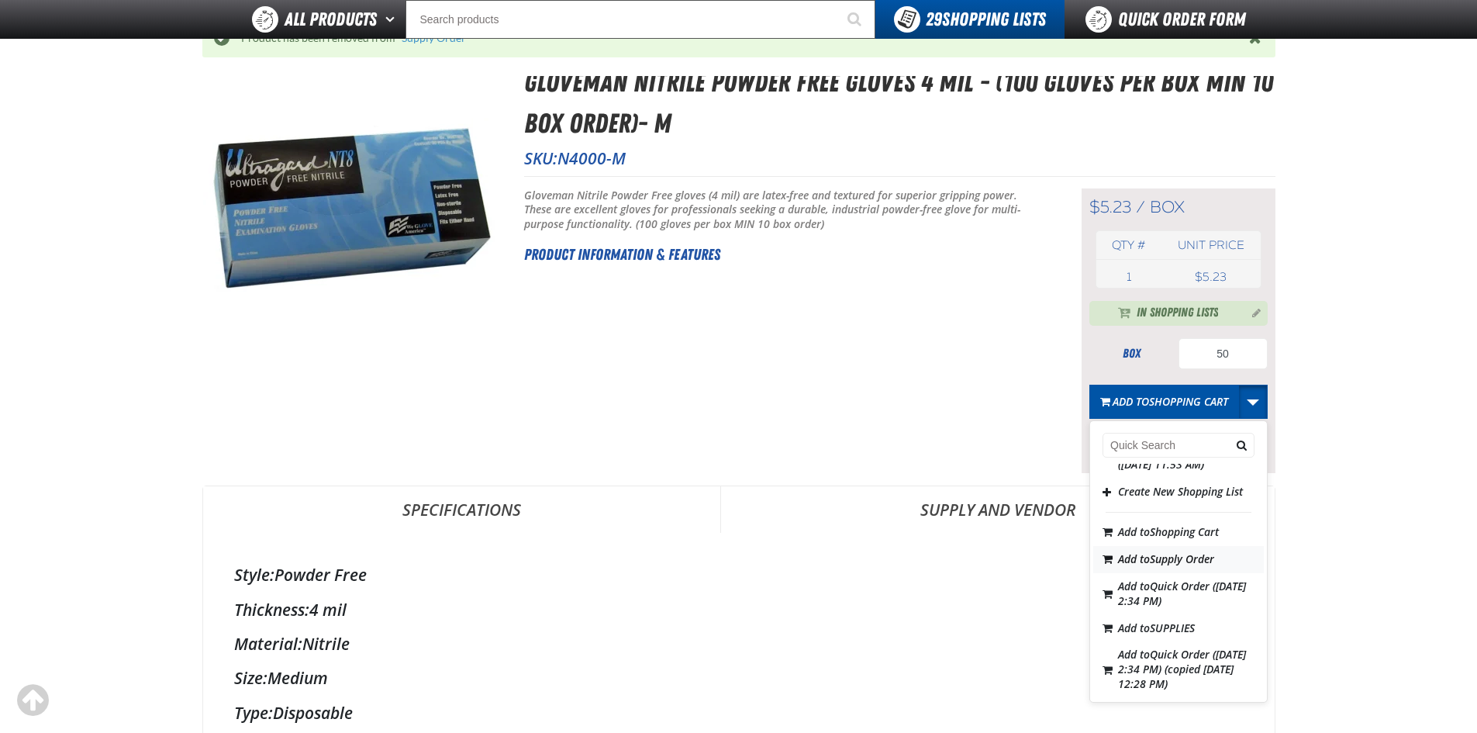
click at [1188, 566] on span "Supply Order" at bounding box center [1182, 558] width 64 height 15
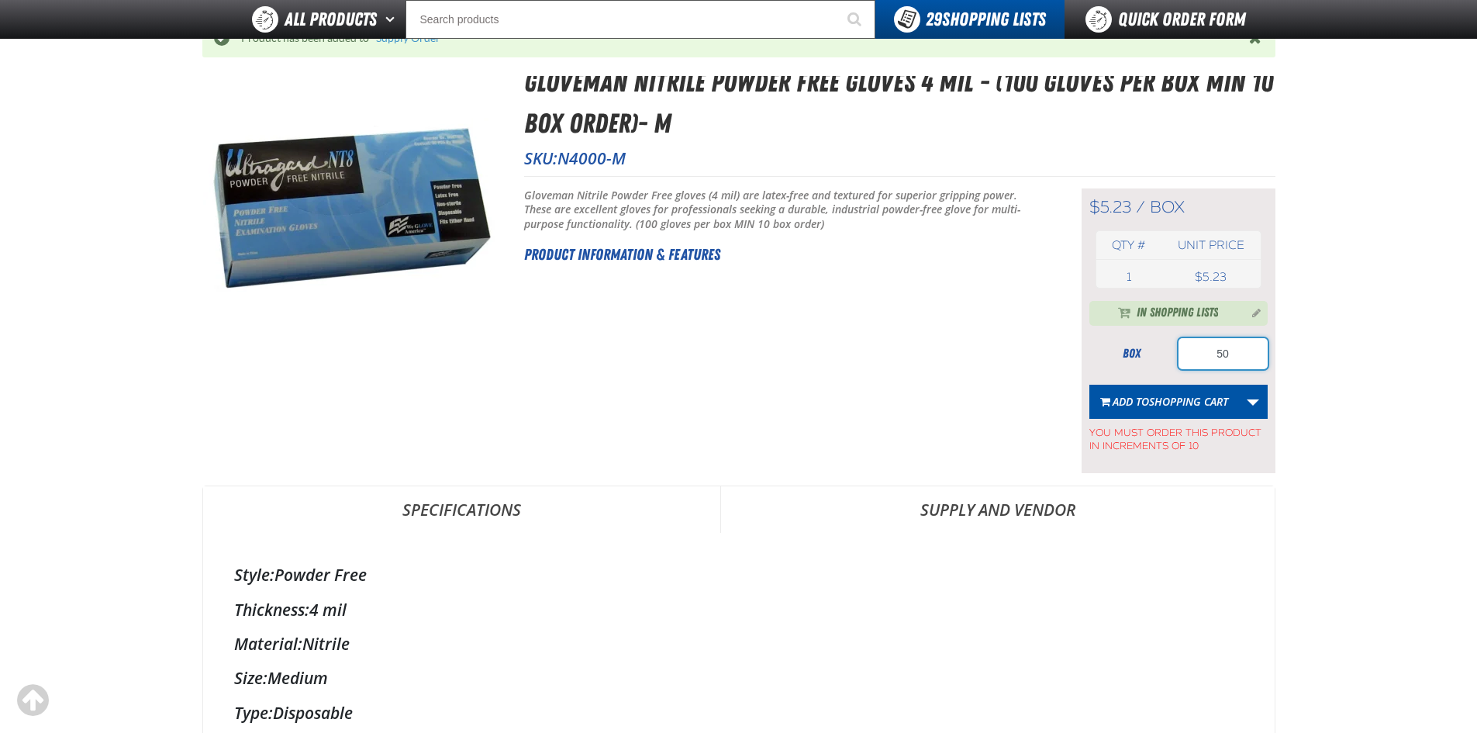
click at [1249, 354] on input "50" at bounding box center [1223, 353] width 89 height 31
type input "5"
type input "40"
click at [1290, 351] on main "Nexemo / Gloveman Nitrile Powder Free Gloves 4 mil - (100 gloves per box MIN 10…" at bounding box center [738, 679] width 1477 height 1304
click at [1253, 401] on link "More Actions" at bounding box center [1253, 402] width 29 height 34
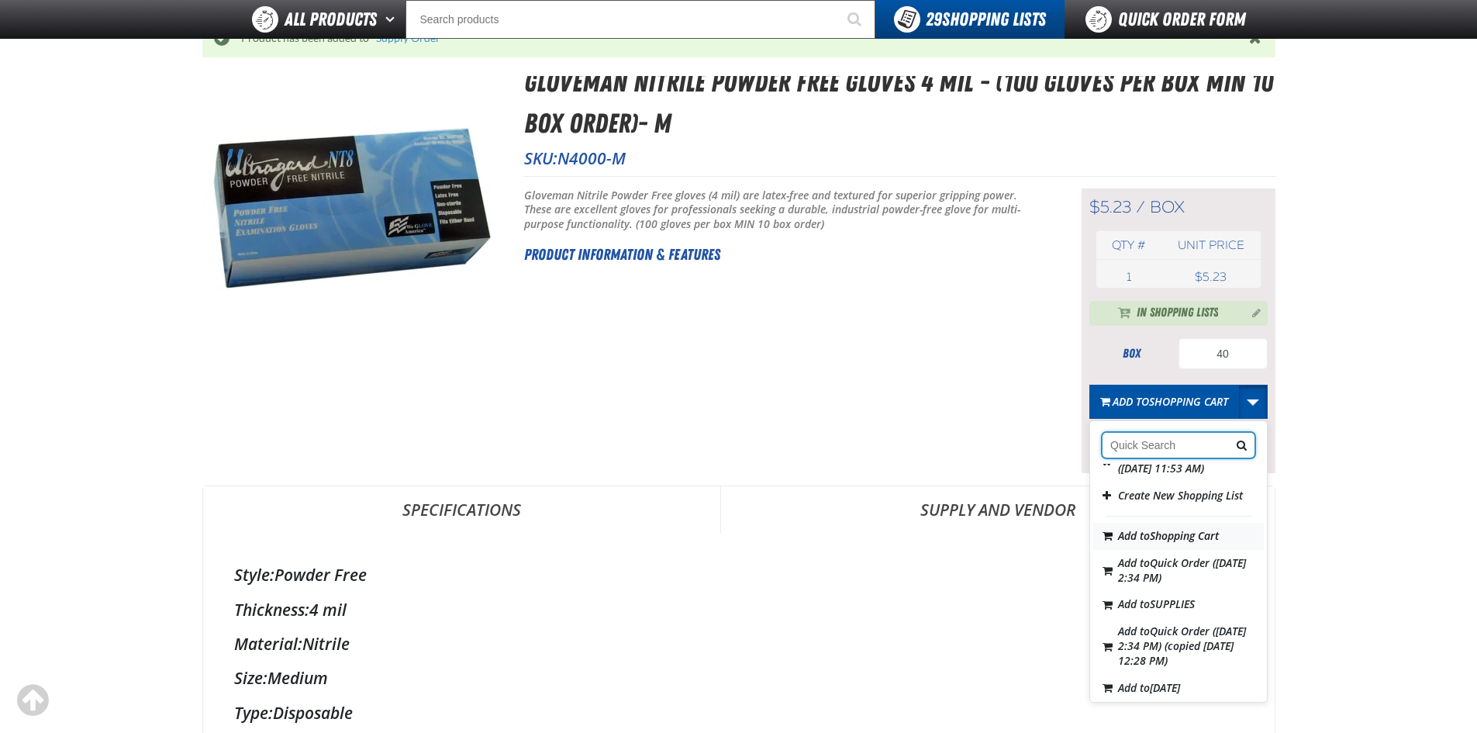
scroll to position [233, 0]
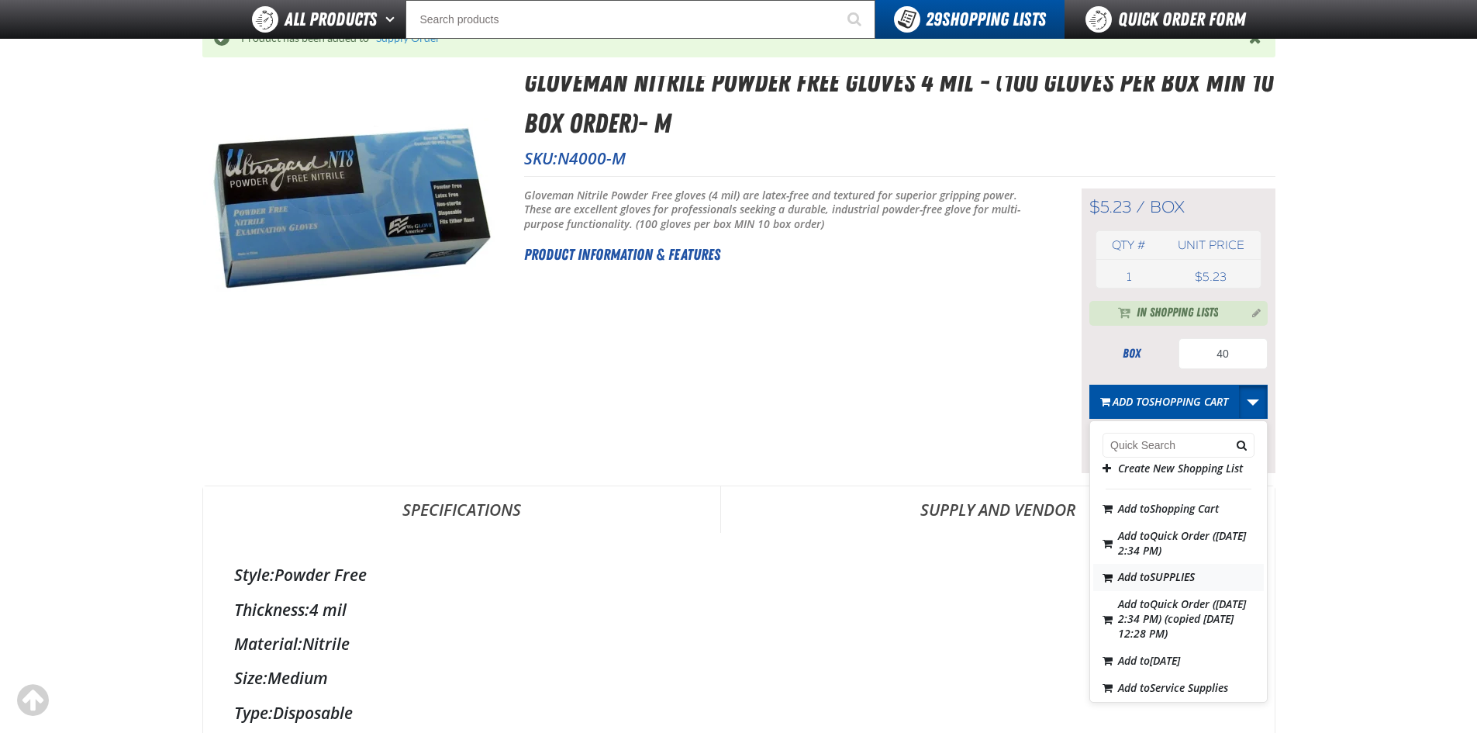
click at [1161, 584] on span "SUPPLIES" at bounding box center [1172, 576] width 45 height 15
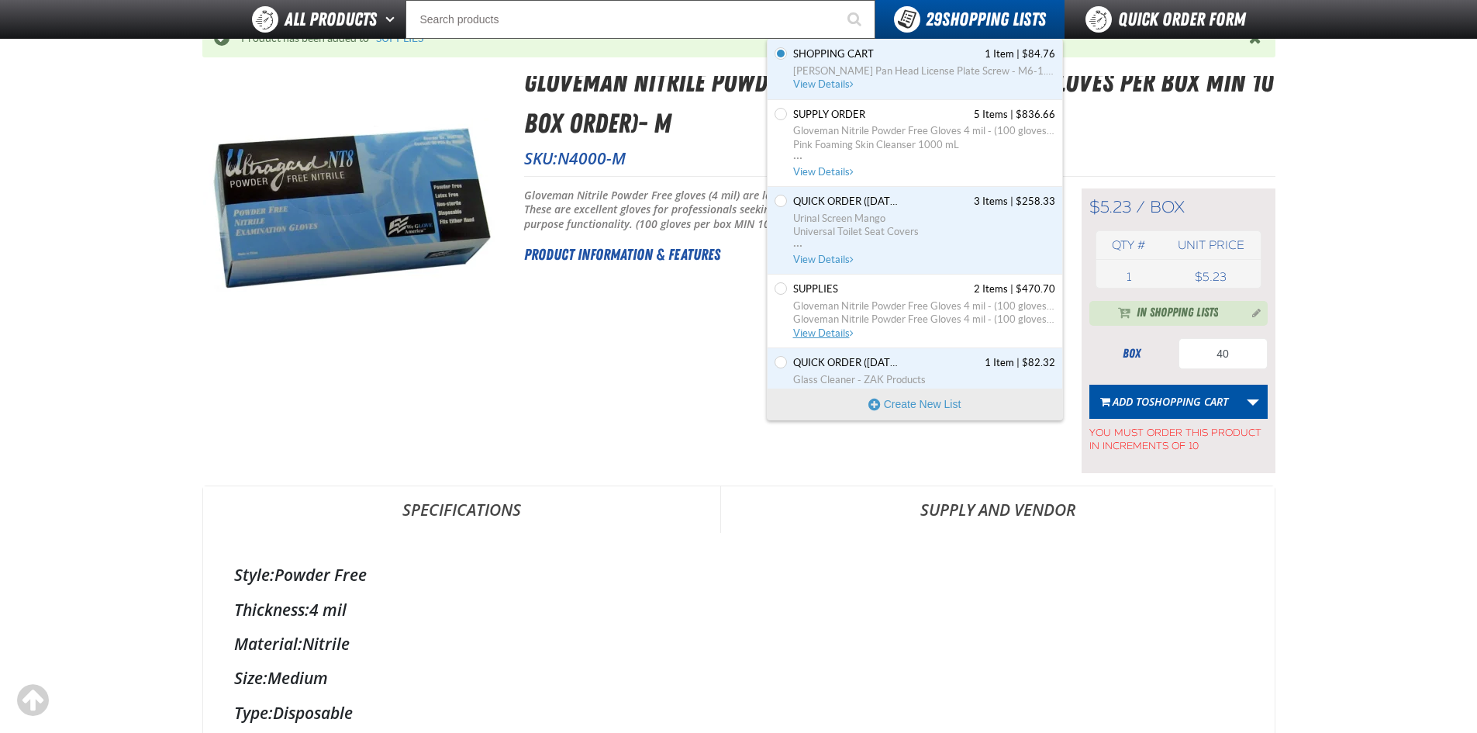
click at [869, 309] on span "Gloveman Nitrile Powder Free Gloves 4 mil - (100 gloves per box MIN 10 box orde…" at bounding box center [924, 306] width 262 height 14
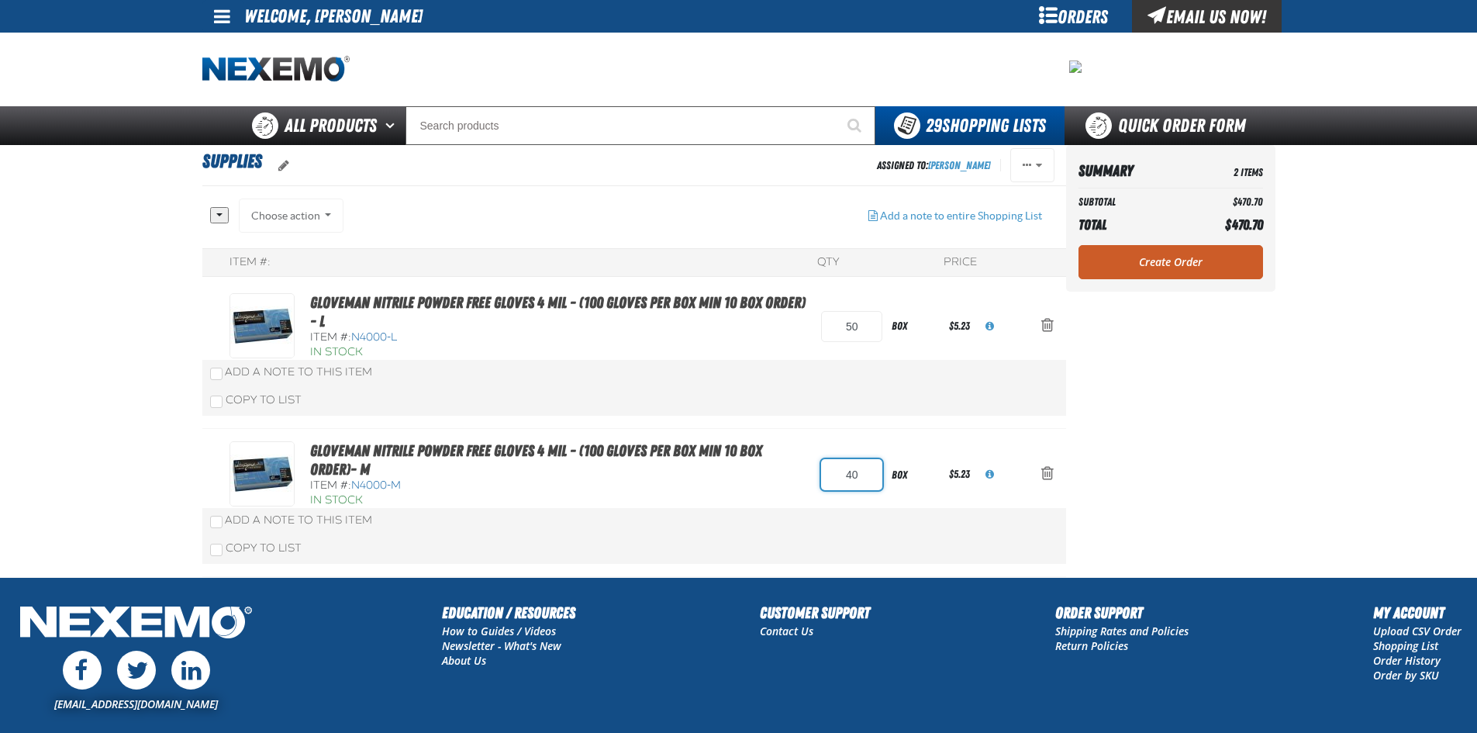
drag, startPoint x: 864, startPoint y: 478, endPoint x: 834, endPoint y: 479, distance: 30.3
click at [834, 479] on input "40" at bounding box center [851, 474] width 61 height 31
type input "50"
click at [1187, 466] on aside "Summary 2 Items Subtotal $470.70 Total $470.70 Loading... Create Order" at bounding box center [1170, 361] width 209 height 432
click at [1175, 261] on link "Create Order" at bounding box center [1171, 262] width 185 height 34
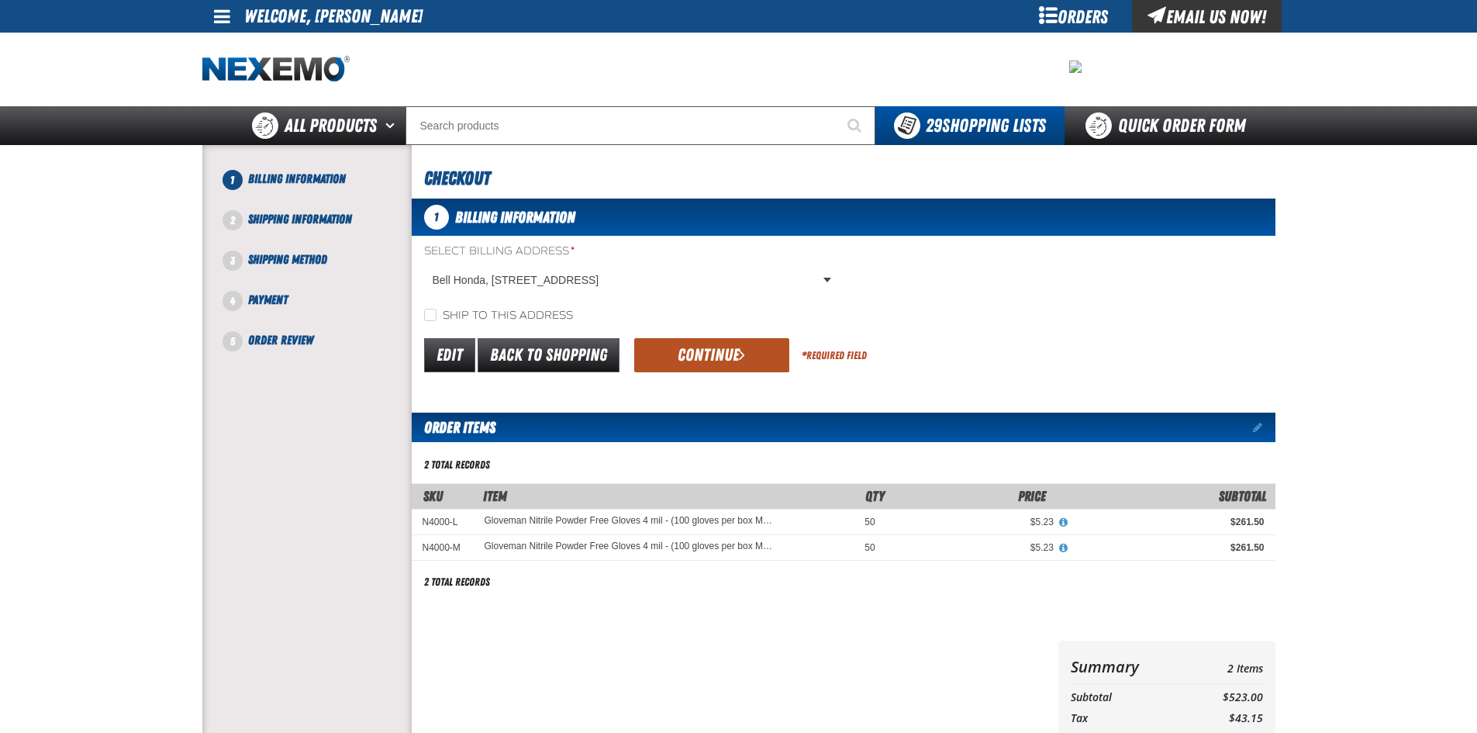
click at [734, 355] on button "Continue" at bounding box center [711, 355] width 155 height 34
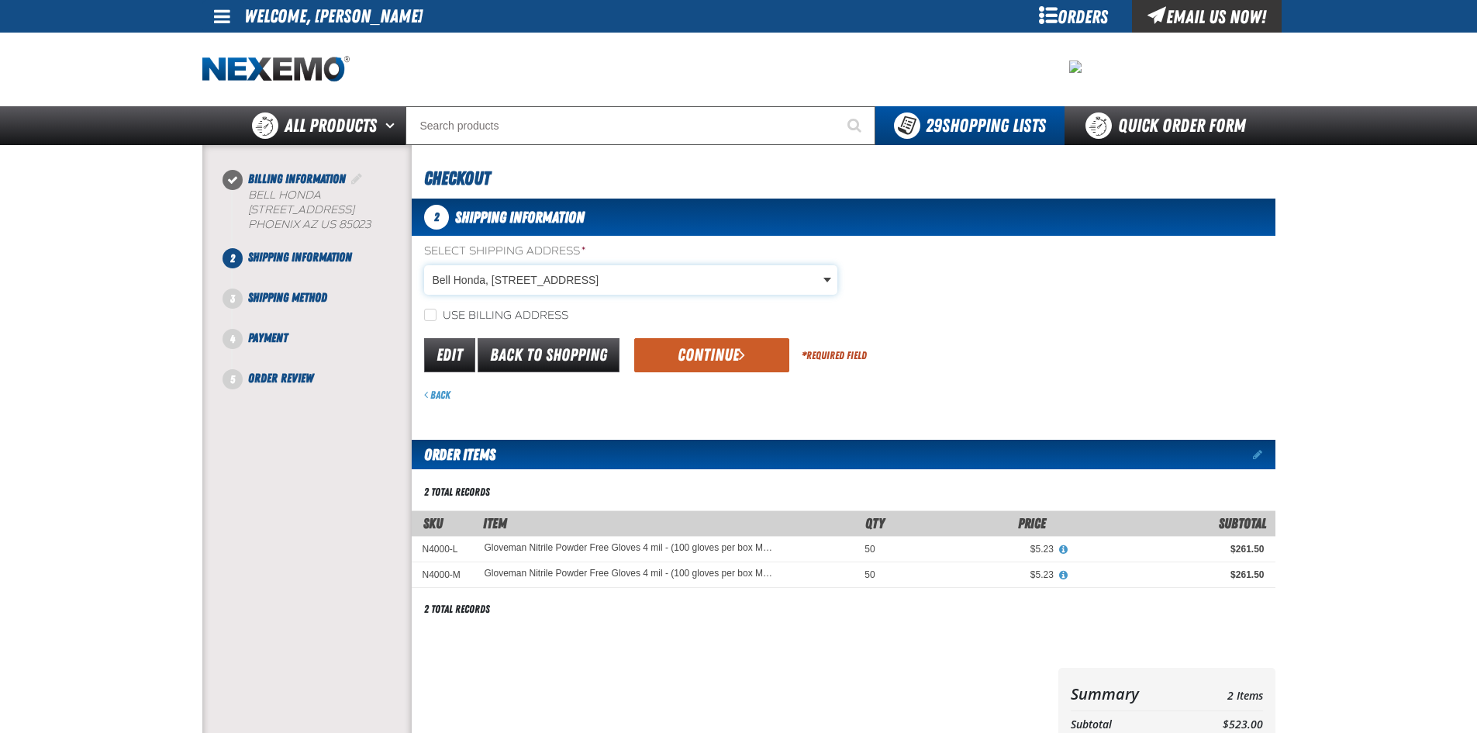
click at [830, 282] on body "Skip to Main Content Staging Site 5.1 Upgrade Site My Account My Account Suppor…" at bounding box center [738, 548] width 1477 height 1097
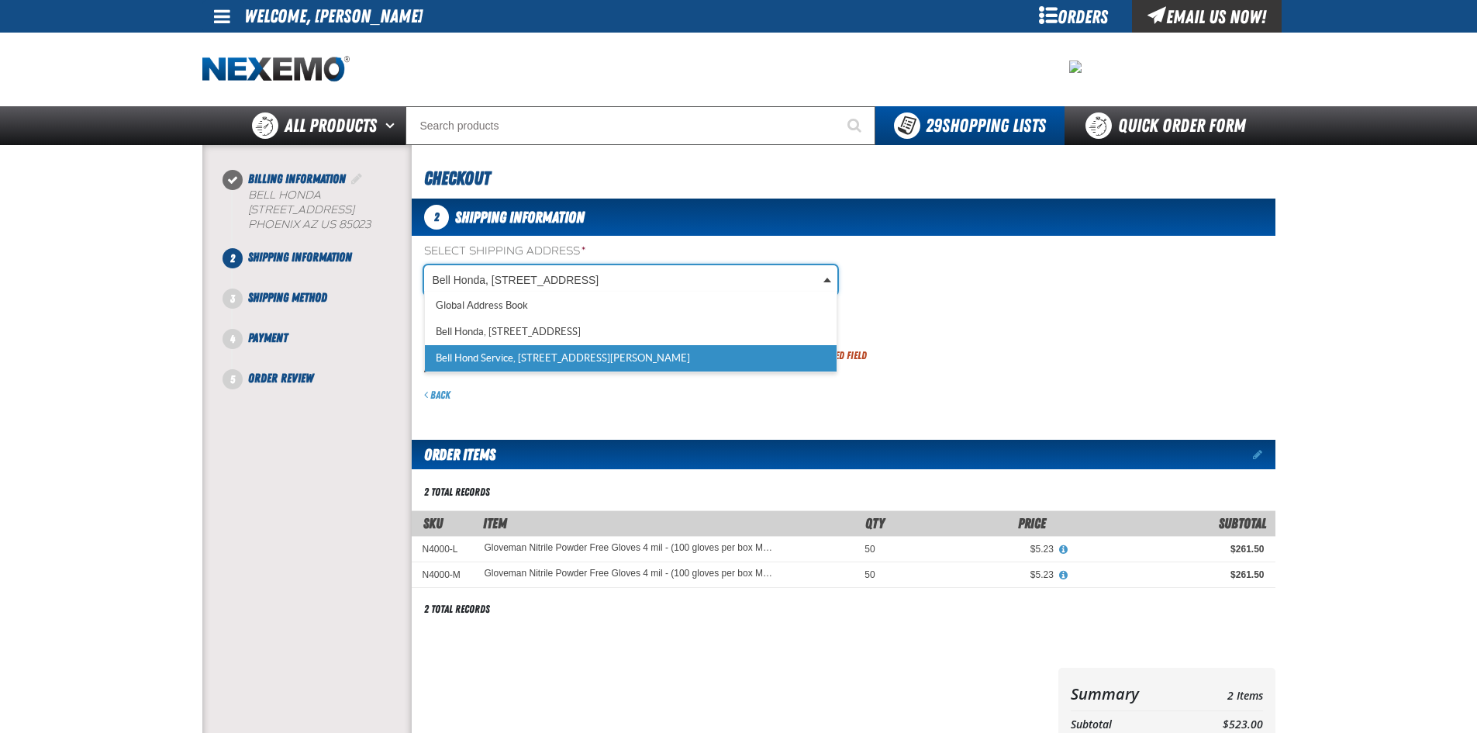
scroll to position [0, 7]
select select "a_587"
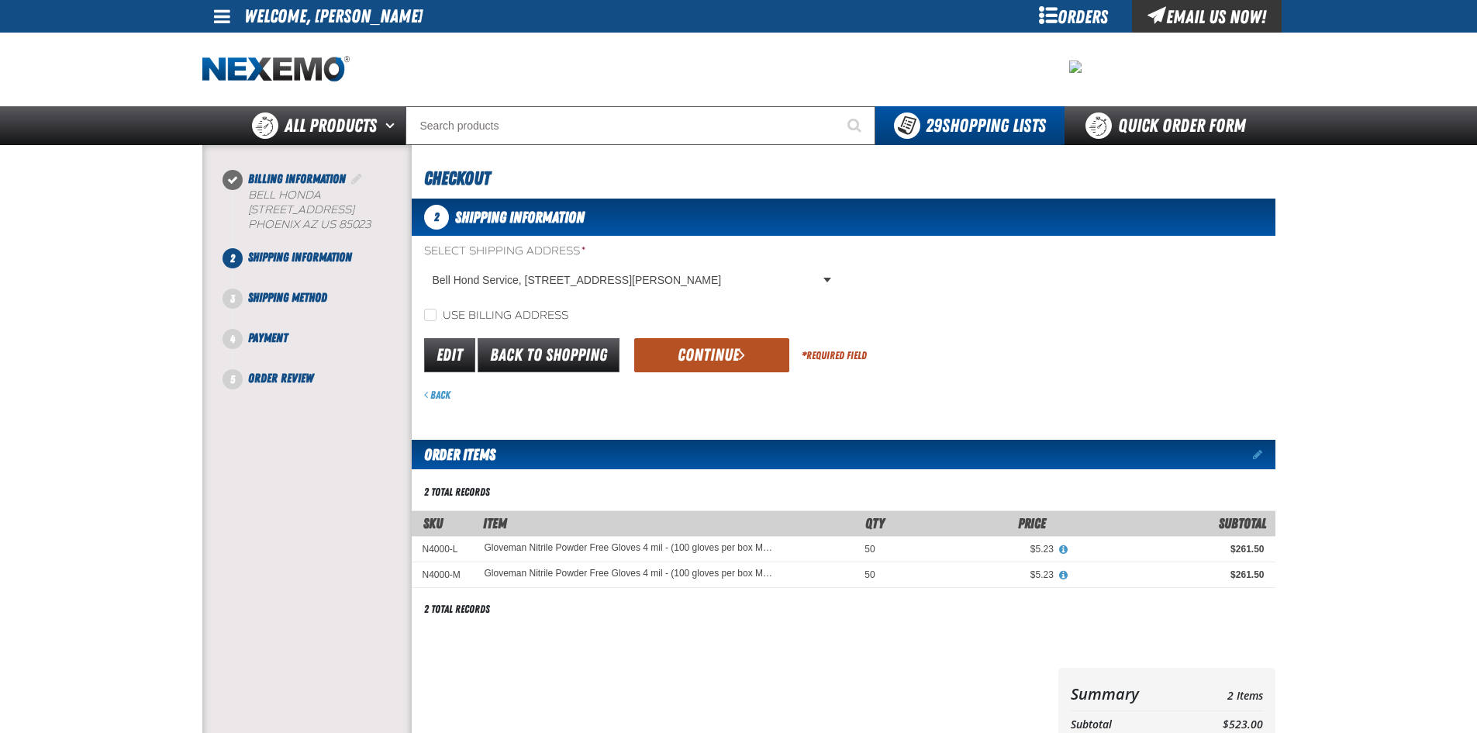
click at [707, 357] on button "Continue" at bounding box center [711, 355] width 155 height 34
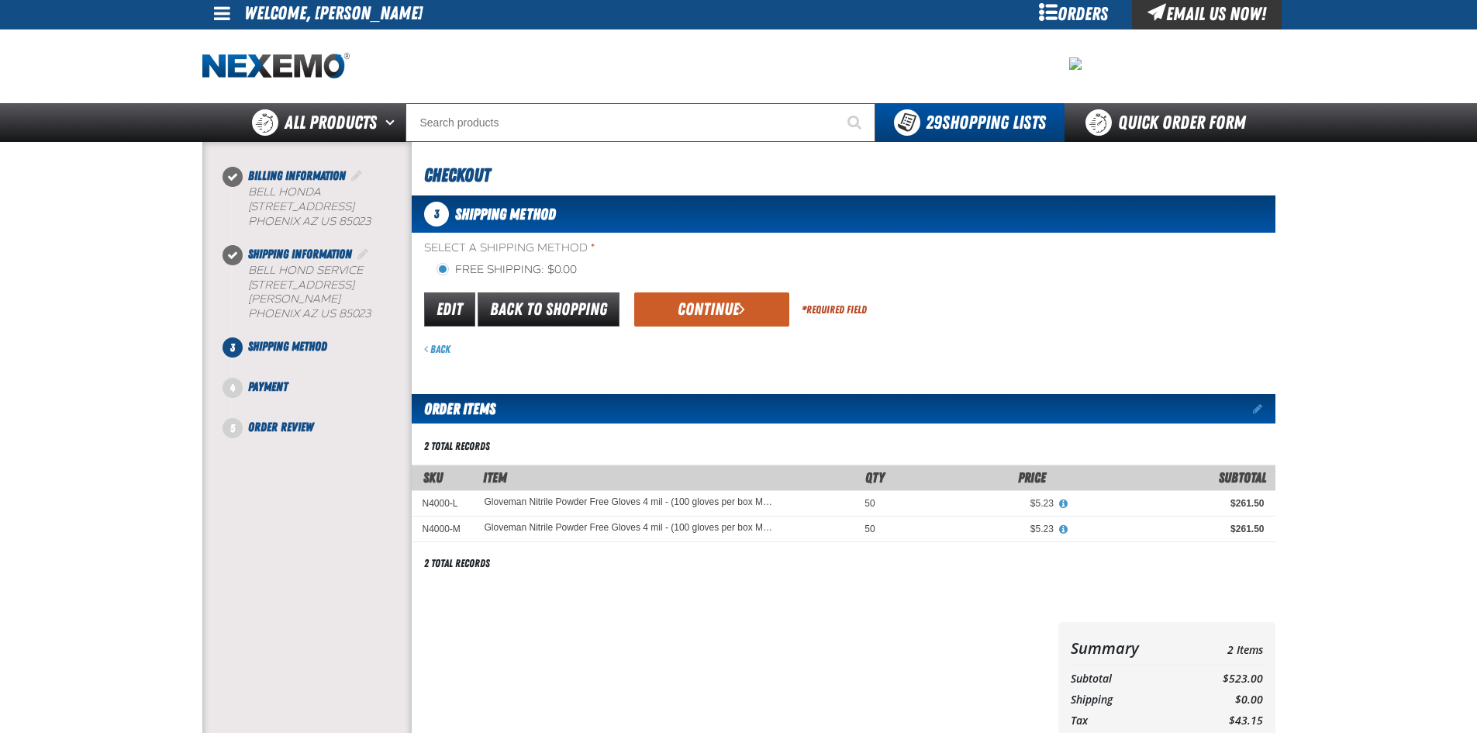
scroll to position [0, 0]
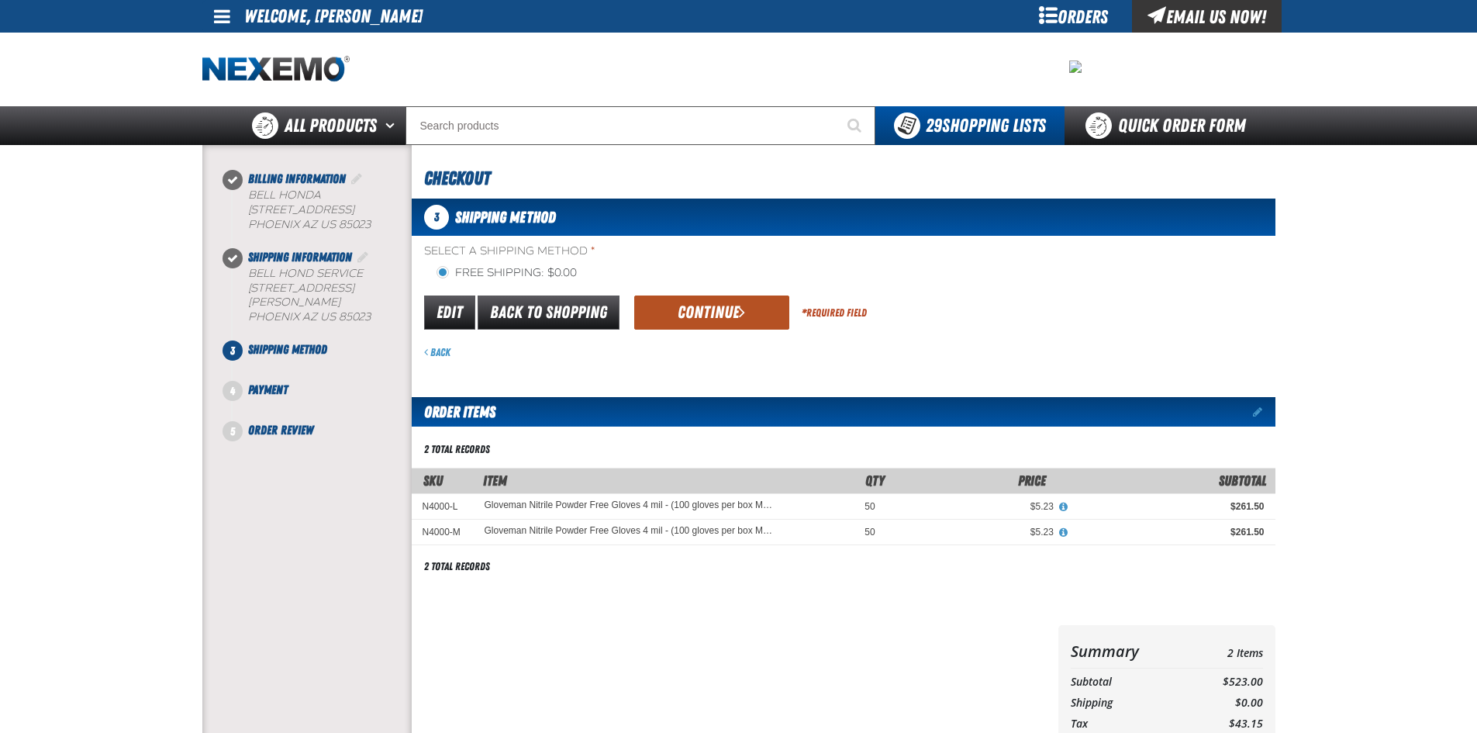
click at [716, 311] on button "Continue" at bounding box center [711, 312] width 155 height 34
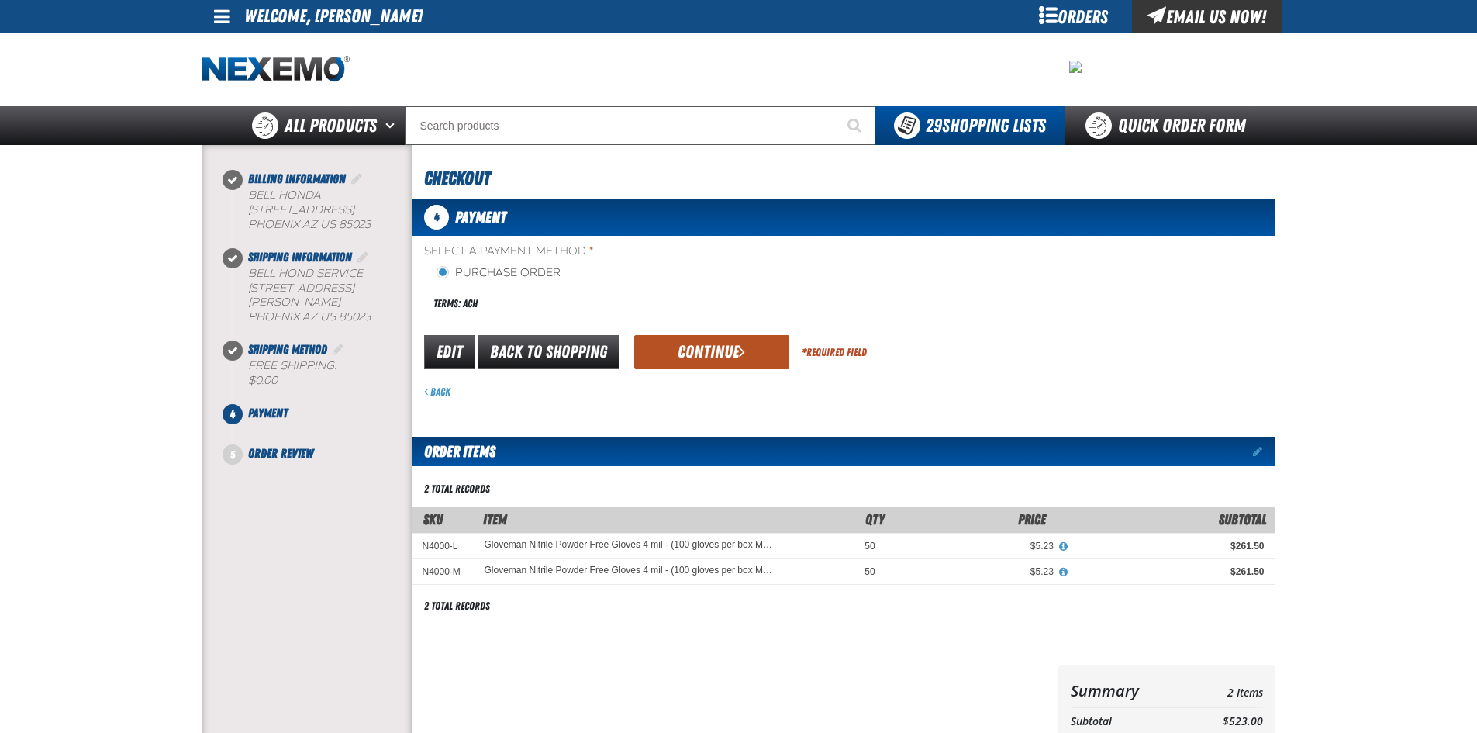
click at [717, 351] on button "Continue" at bounding box center [711, 352] width 155 height 34
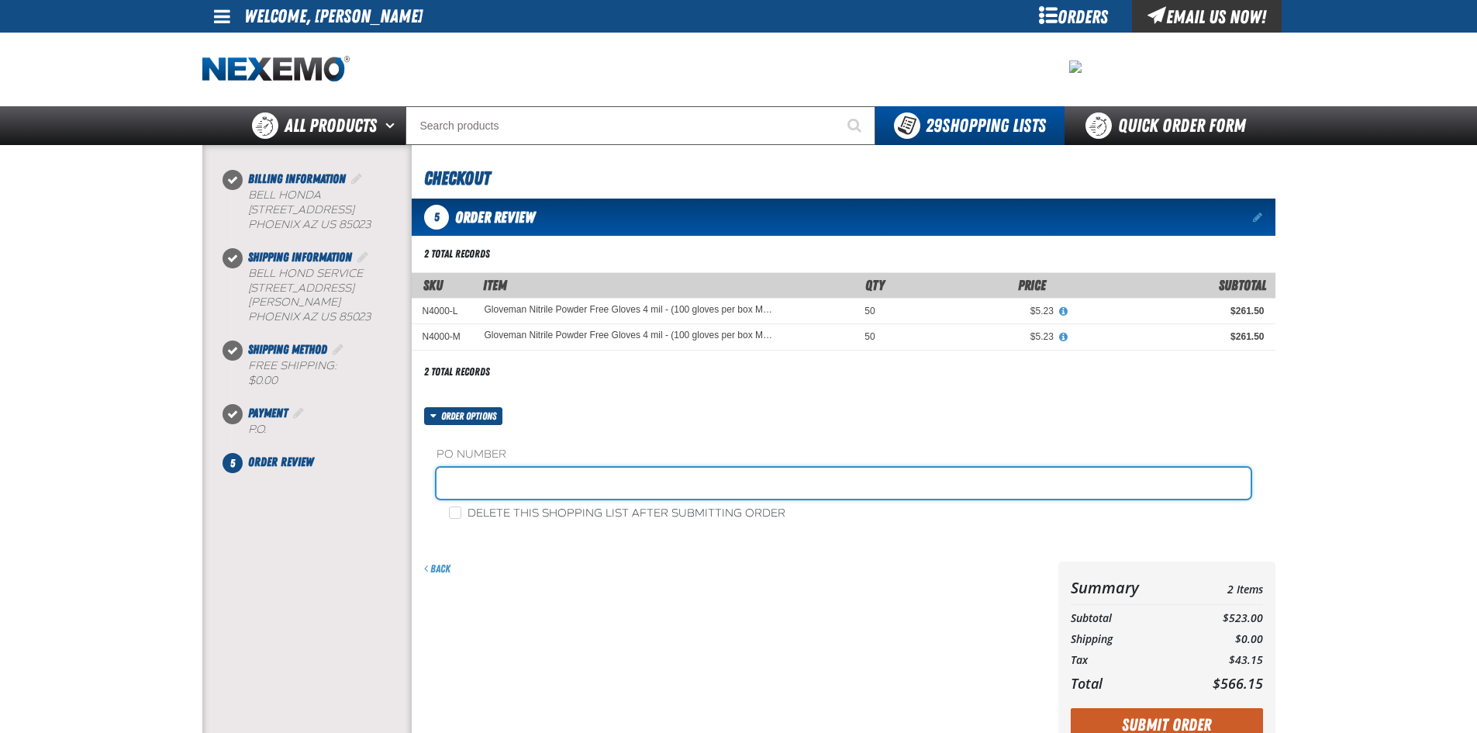
click at [485, 481] on input "text" at bounding box center [844, 483] width 814 height 31
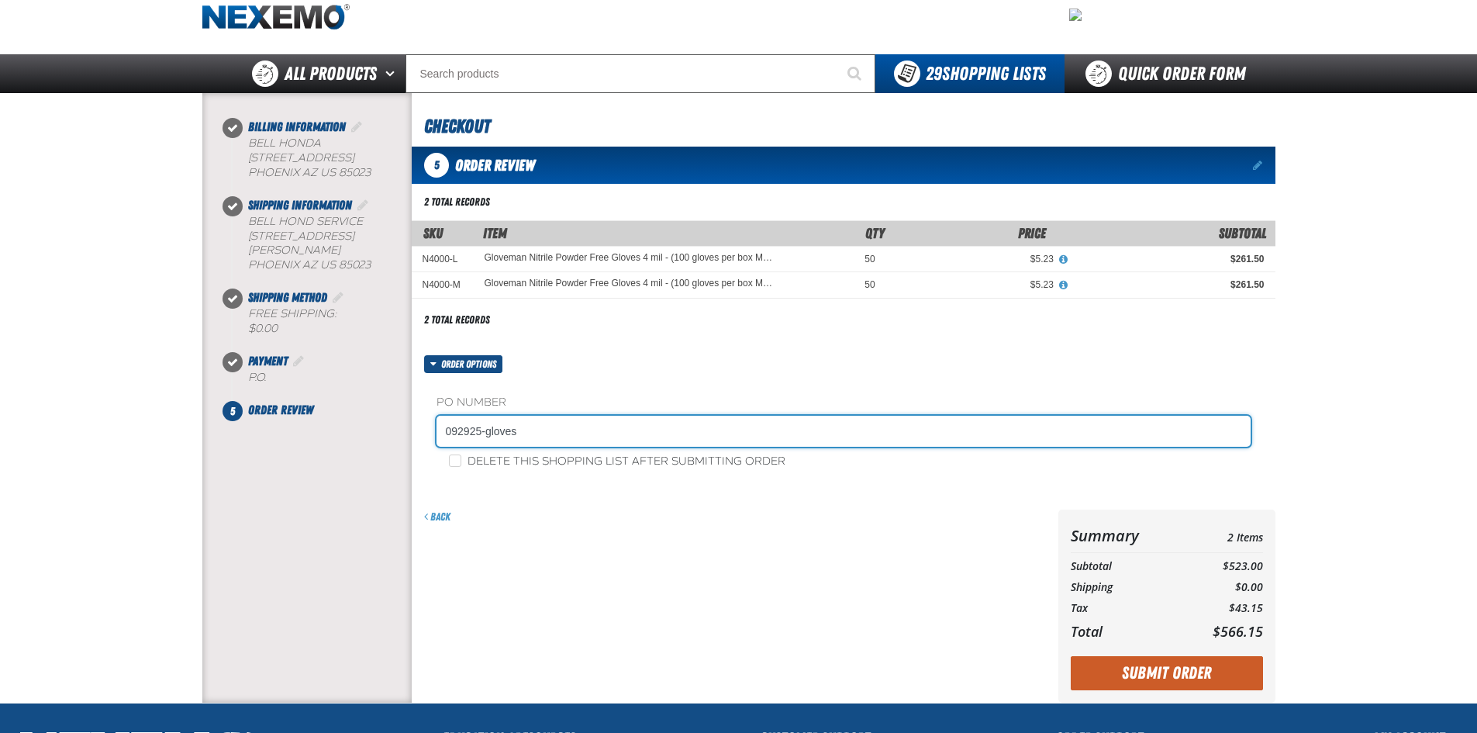
scroll to position [78, 0]
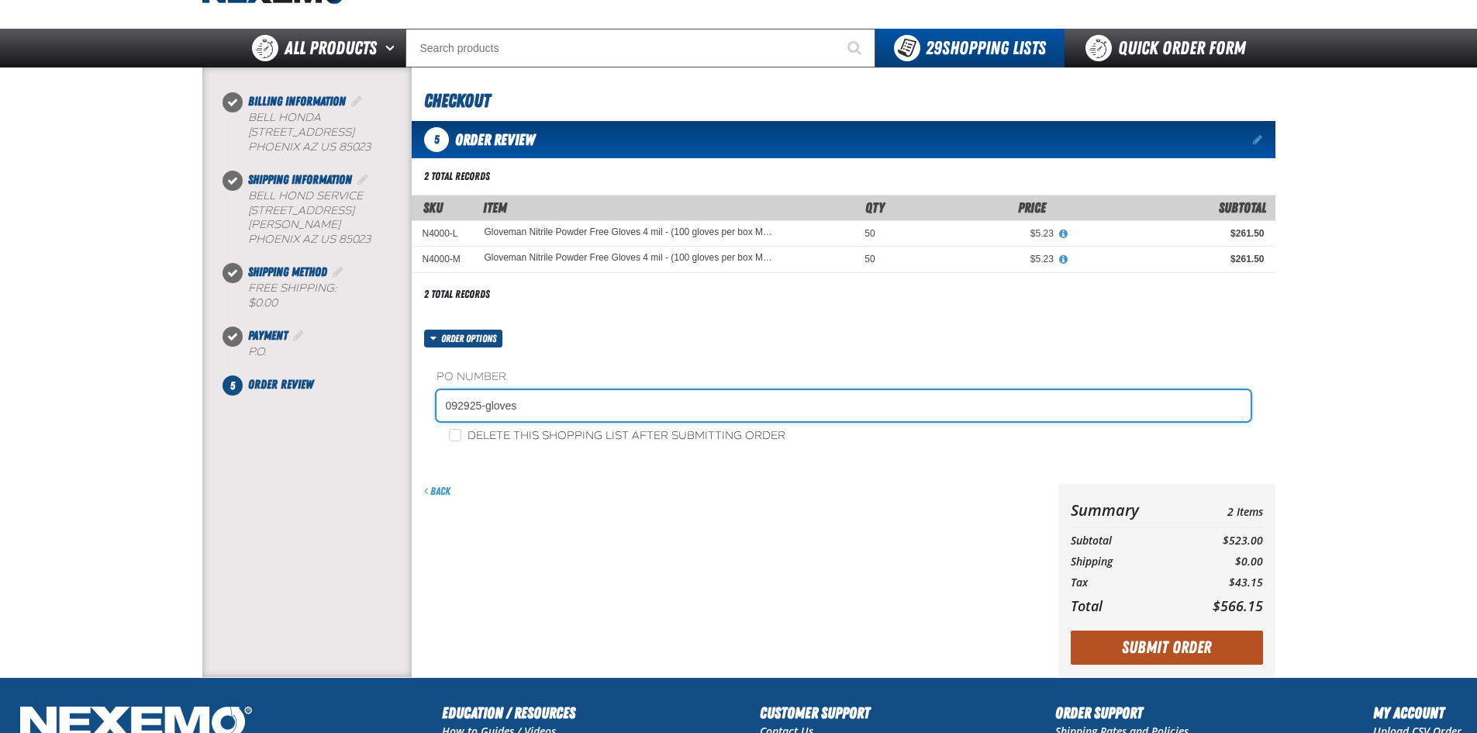
type input "092925-gloves"
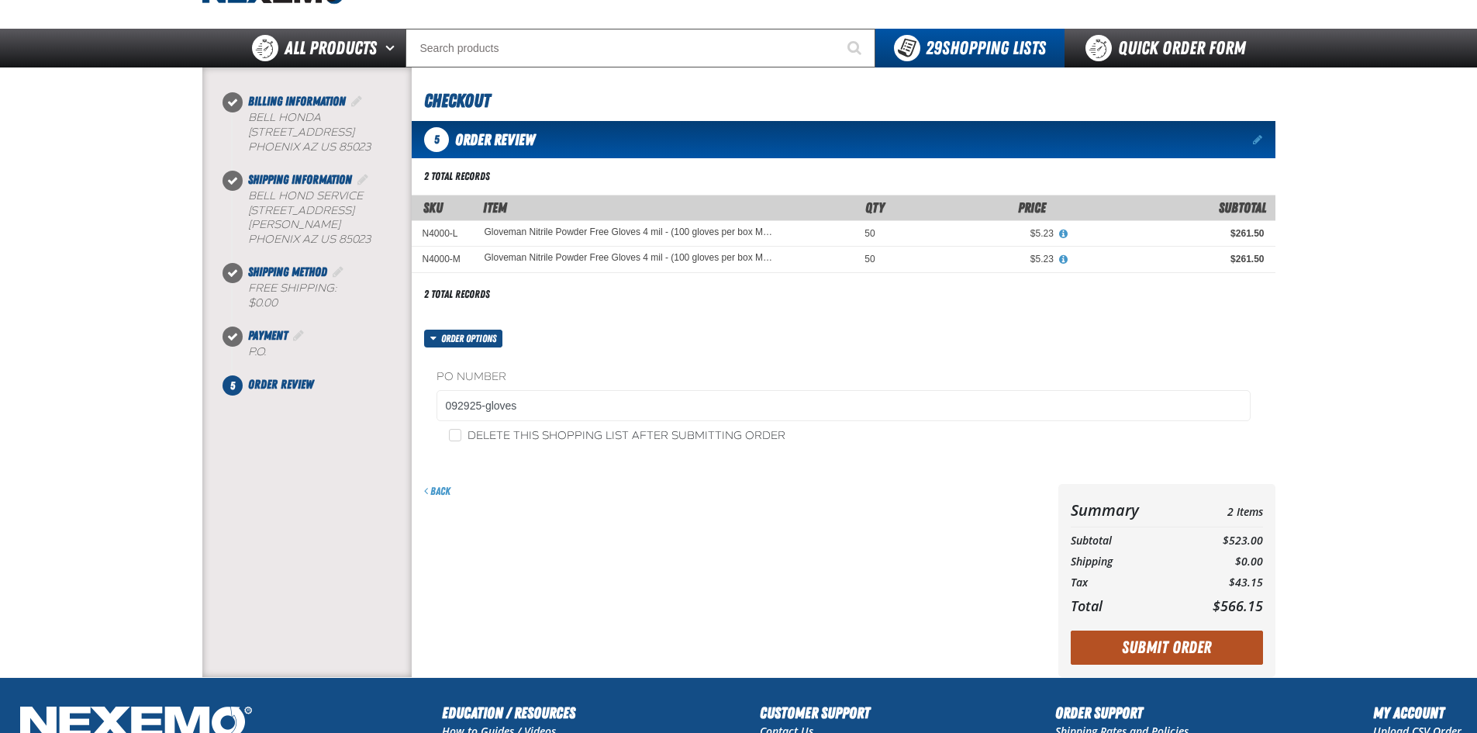
click at [1157, 646] on button "Submit Order" at bounding box center [1167, 648] width 192 height 34
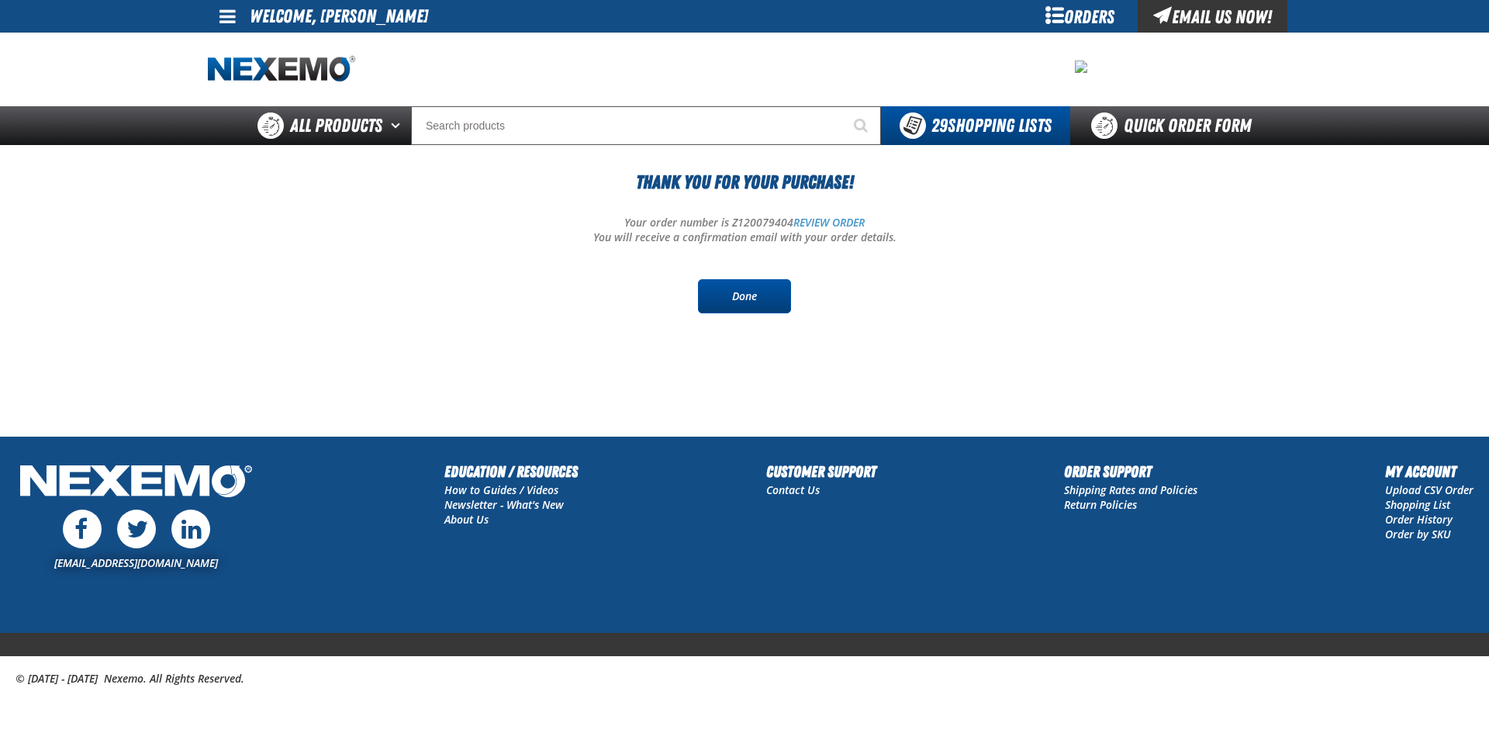
click at [741, 295] on link "Done" at bounding box center [744, 296] width 93 height 34
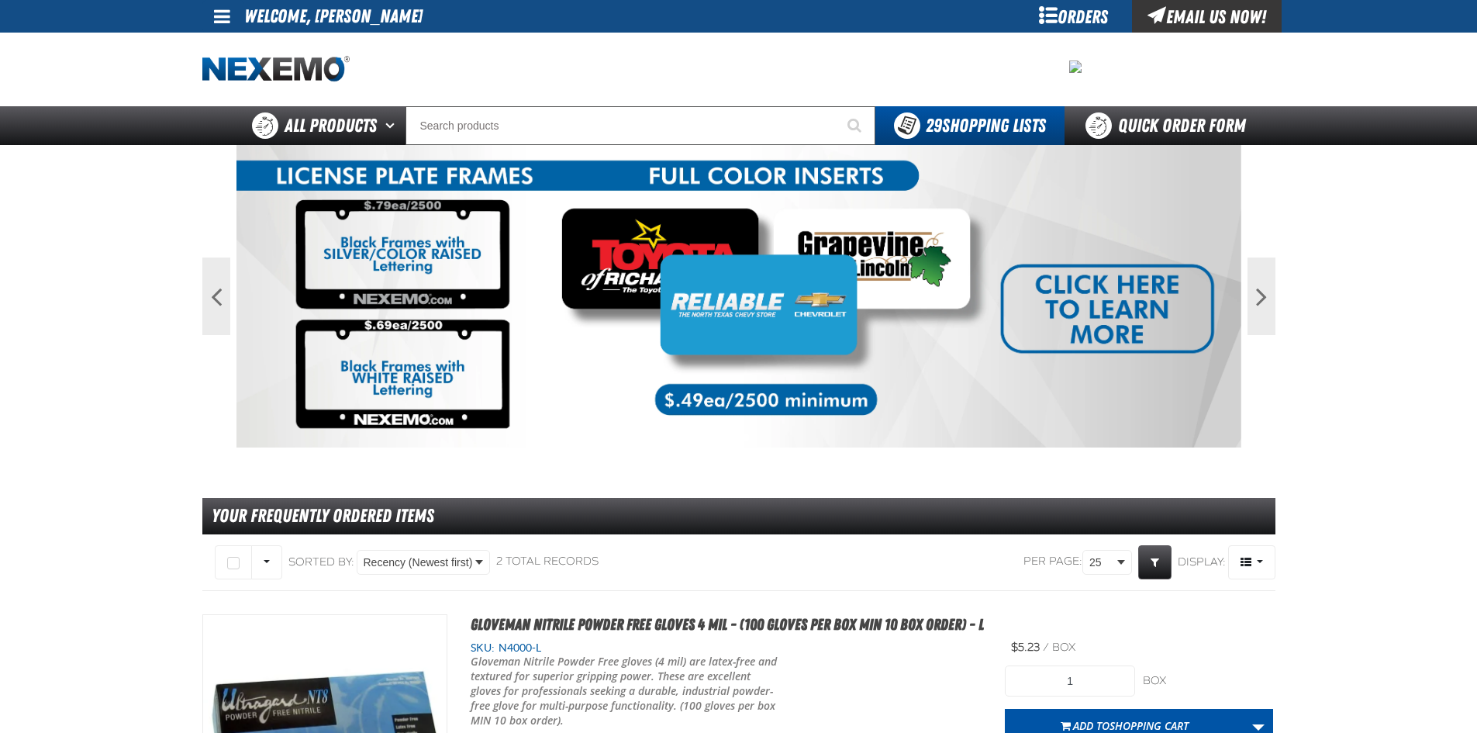
click at [216, 16] on span at bounding box center [222, 16] width 16 height 19
click at [220, 43] on link "My Account My Account" at bounding box center [243, 46] width 69 height 15
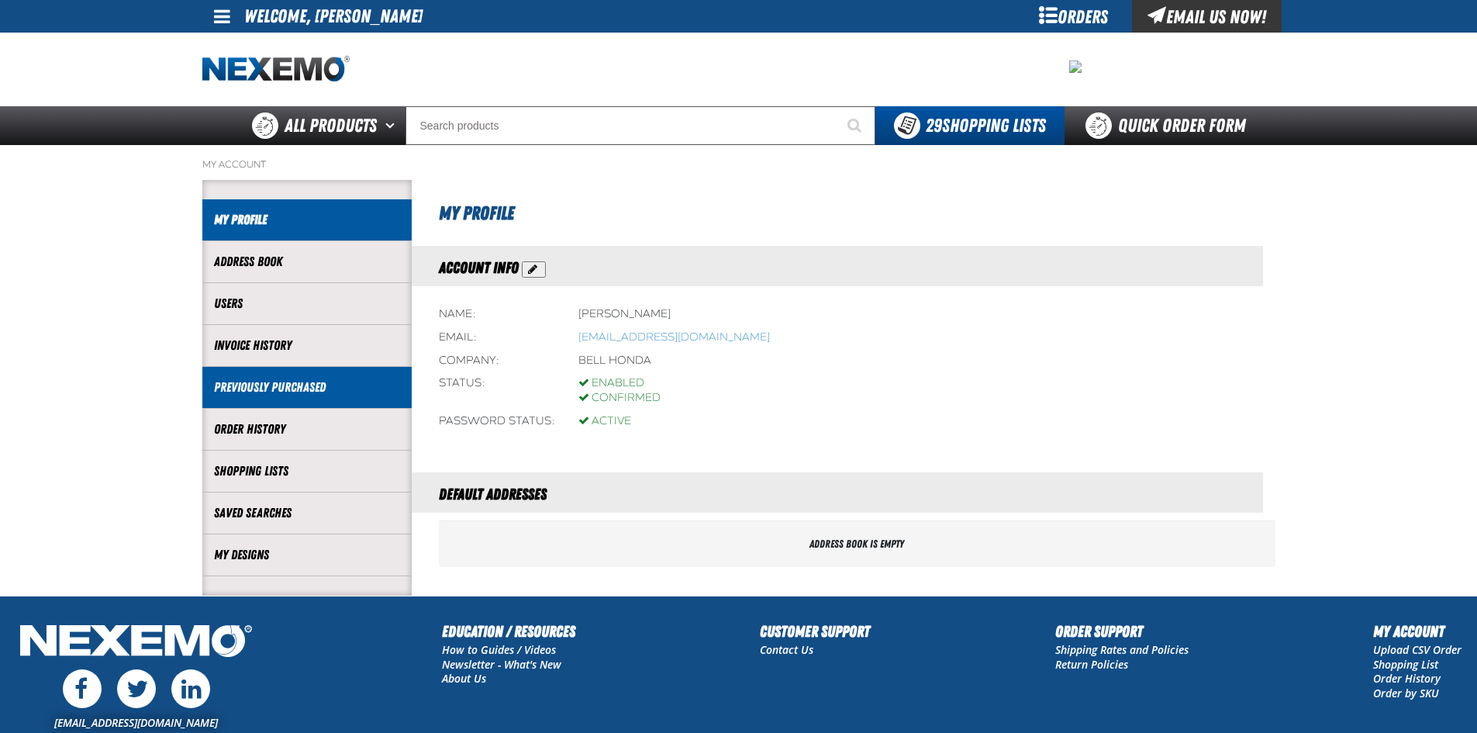
click at [281, 381] on link "Previously Purchased" at bounding box center [307, 387] width 186 height 18
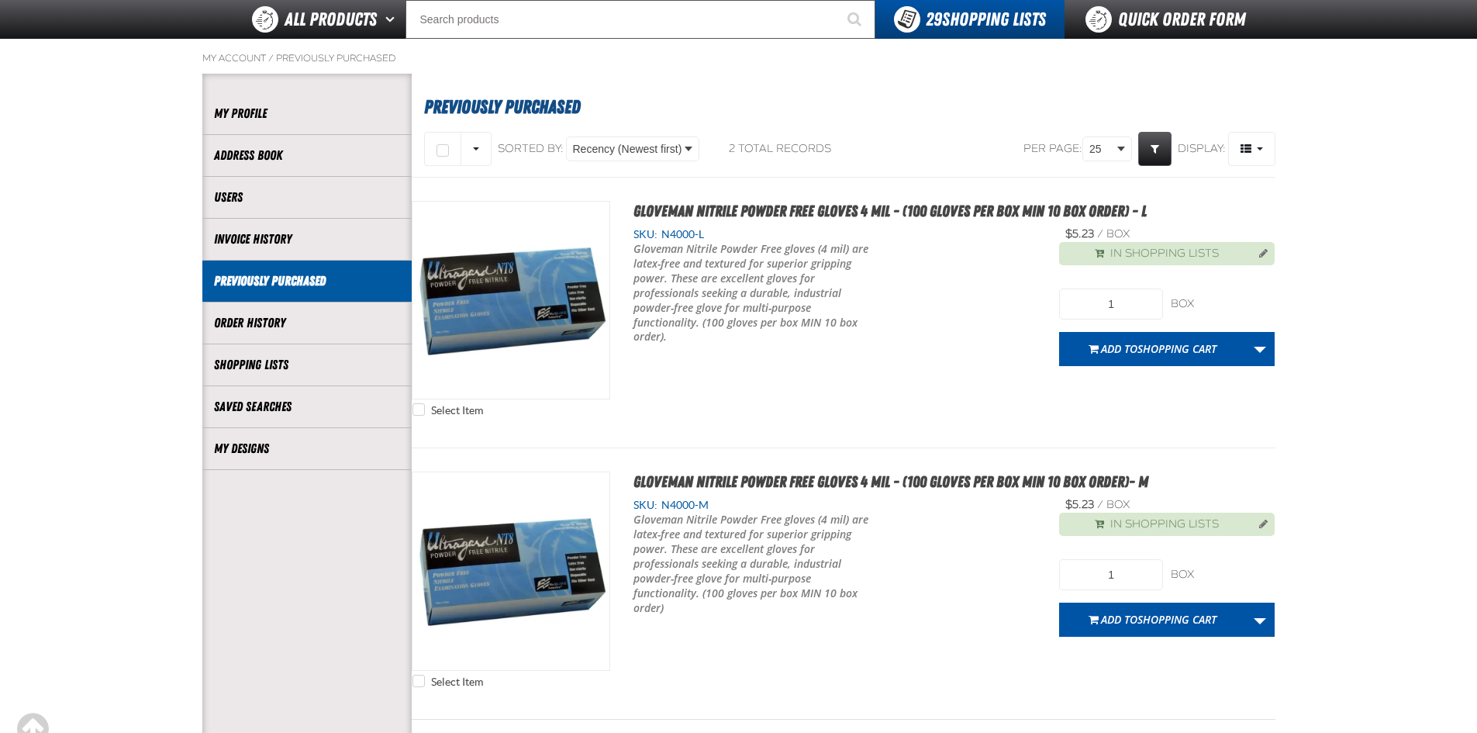
scroll to position [5, 0]
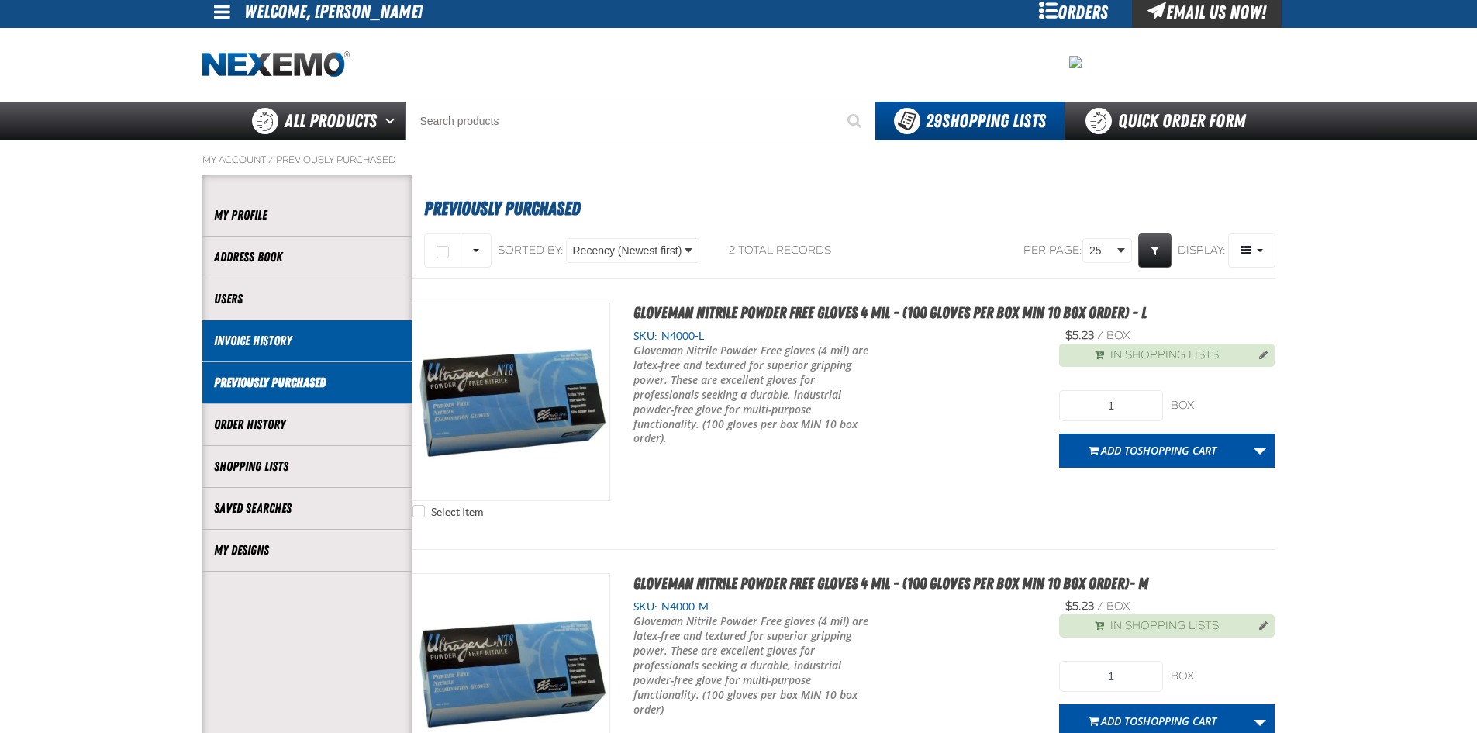
click at [287, 340] on link "Invoice History" at bounding box center [307, 341] width 186 height 18
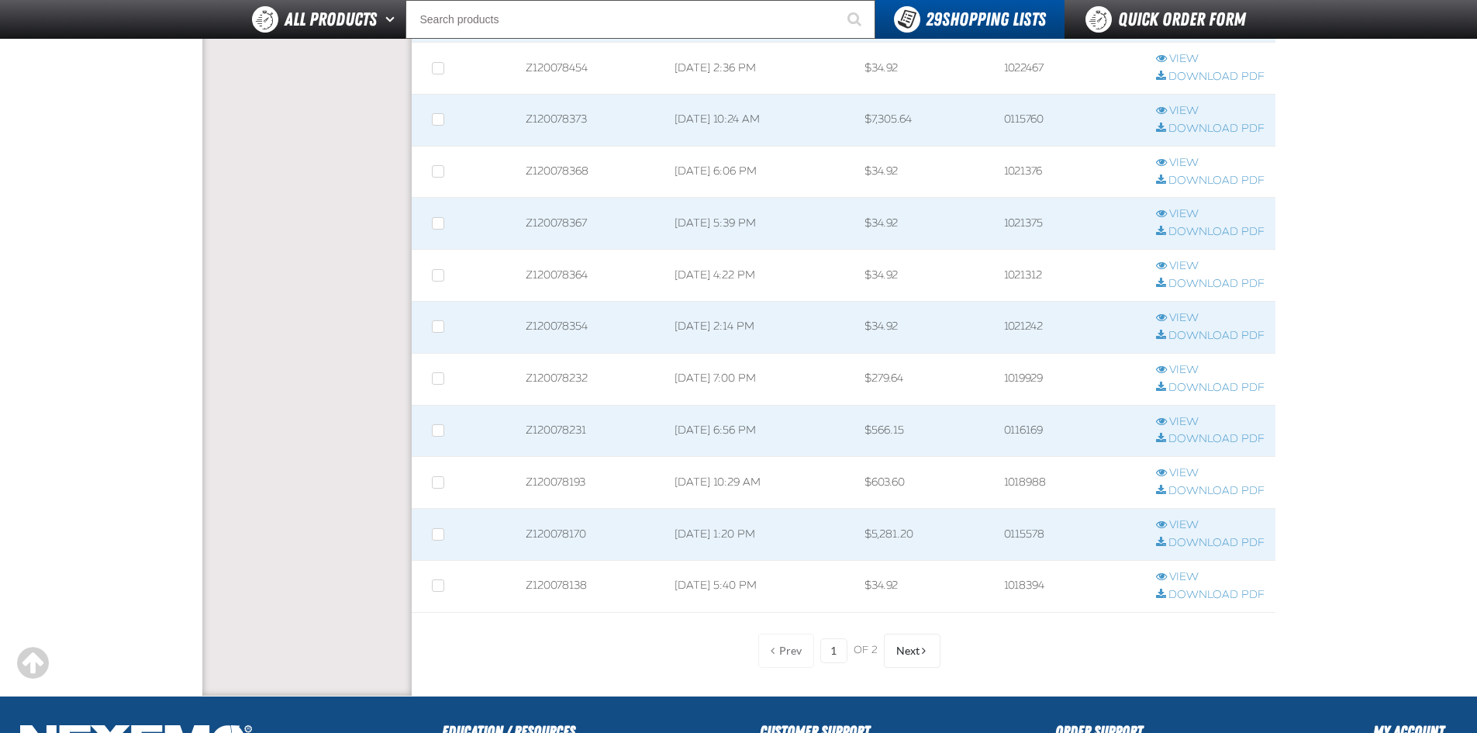
scroll to position [1008, 0]
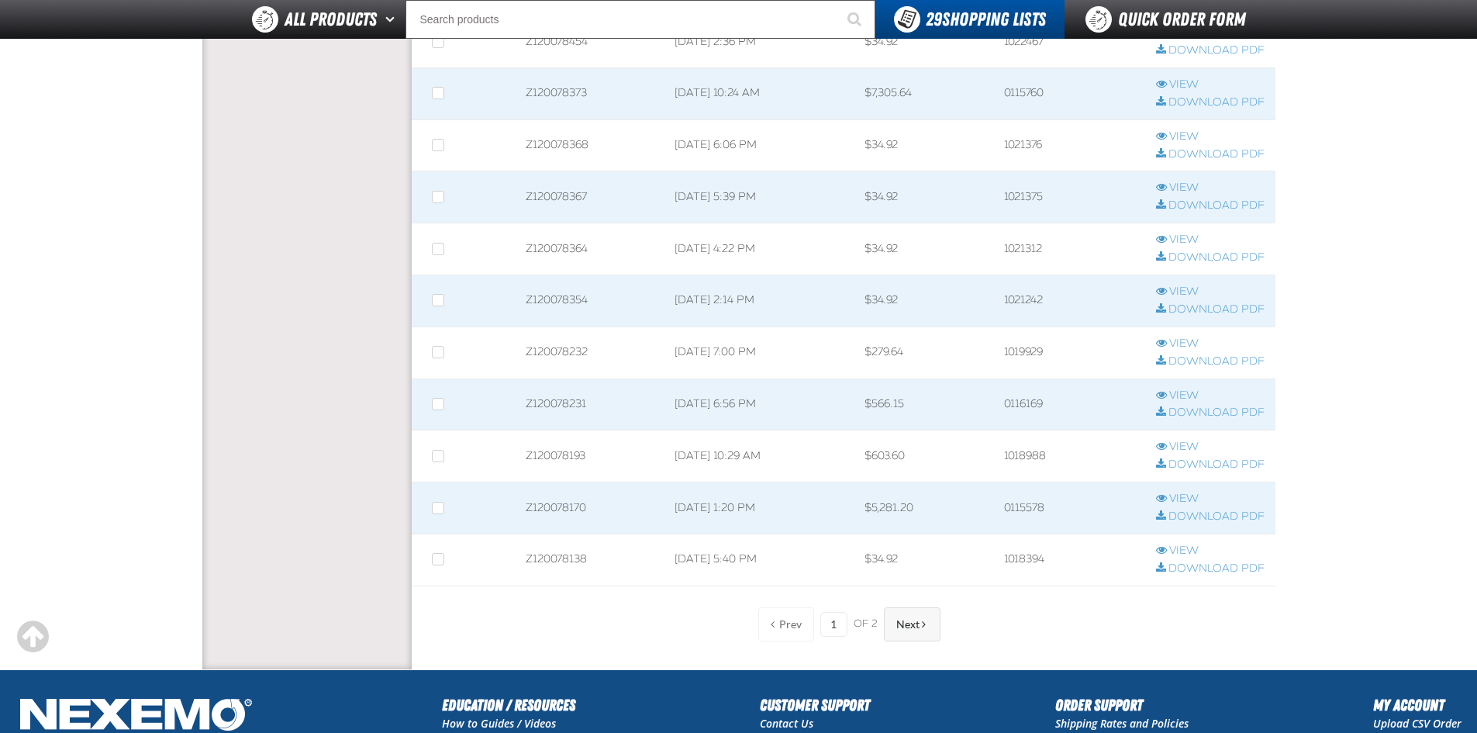
click at [914, 628] on span "Next" at bounding box center [908, 624] width 23 height 12
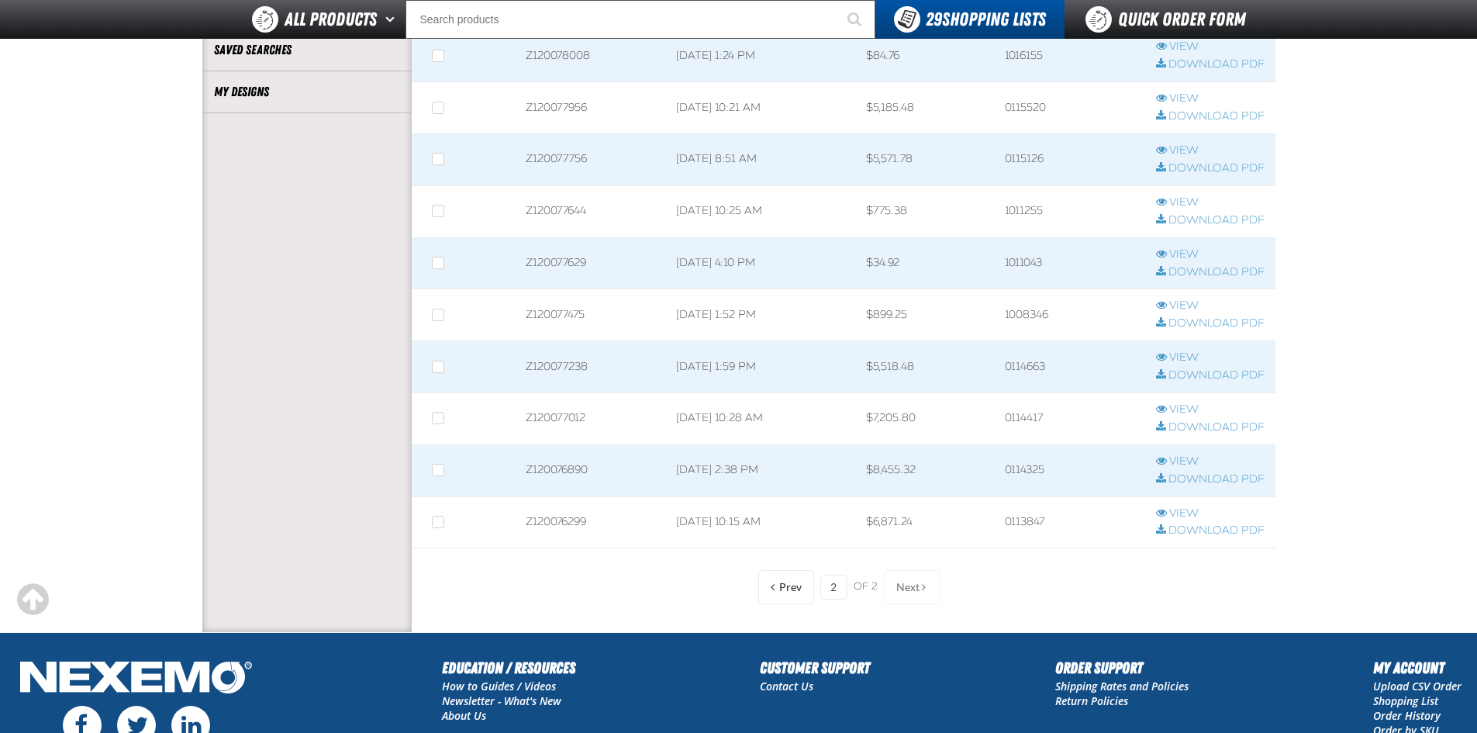
scroll to position [543, 0]
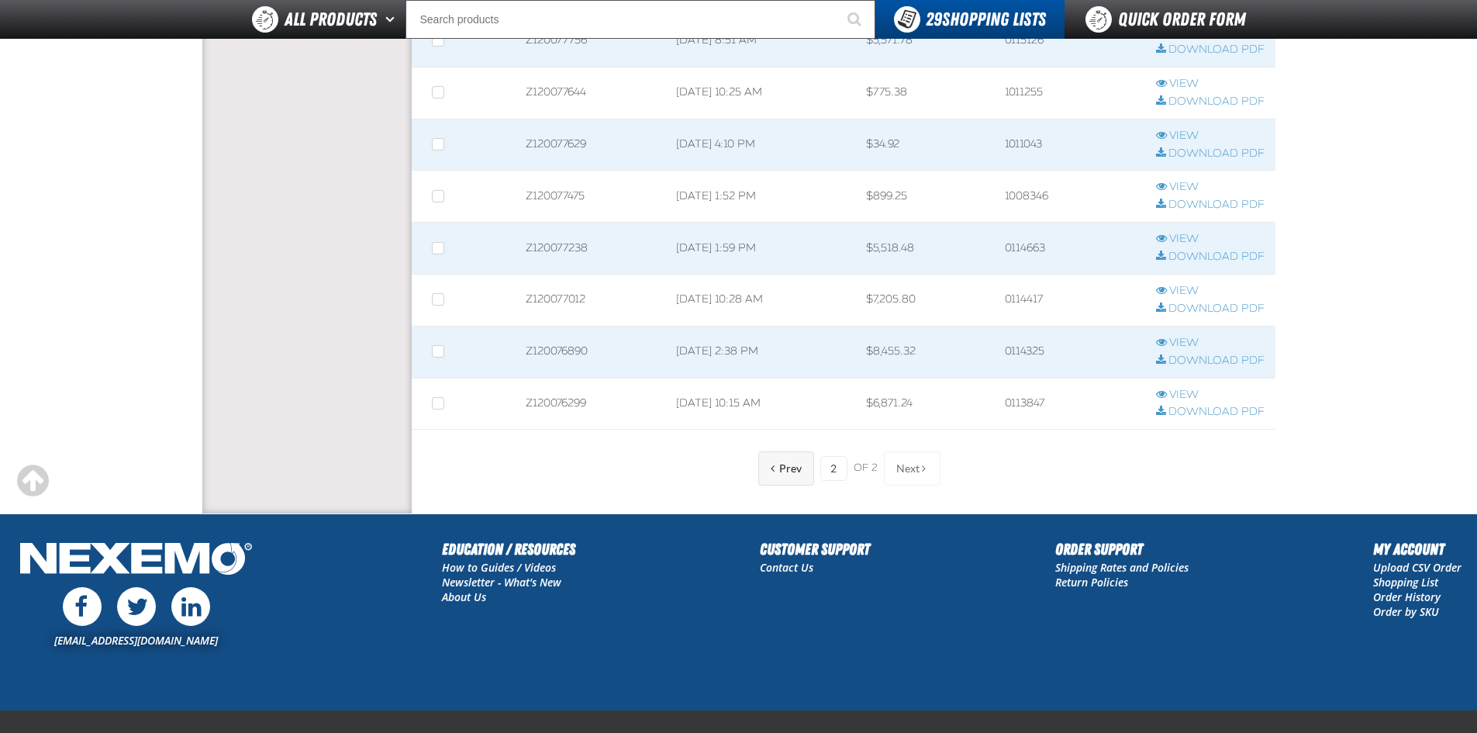
click at [791, 472] on span "Prev" at bounding box center [790, 468] width 22 height 12
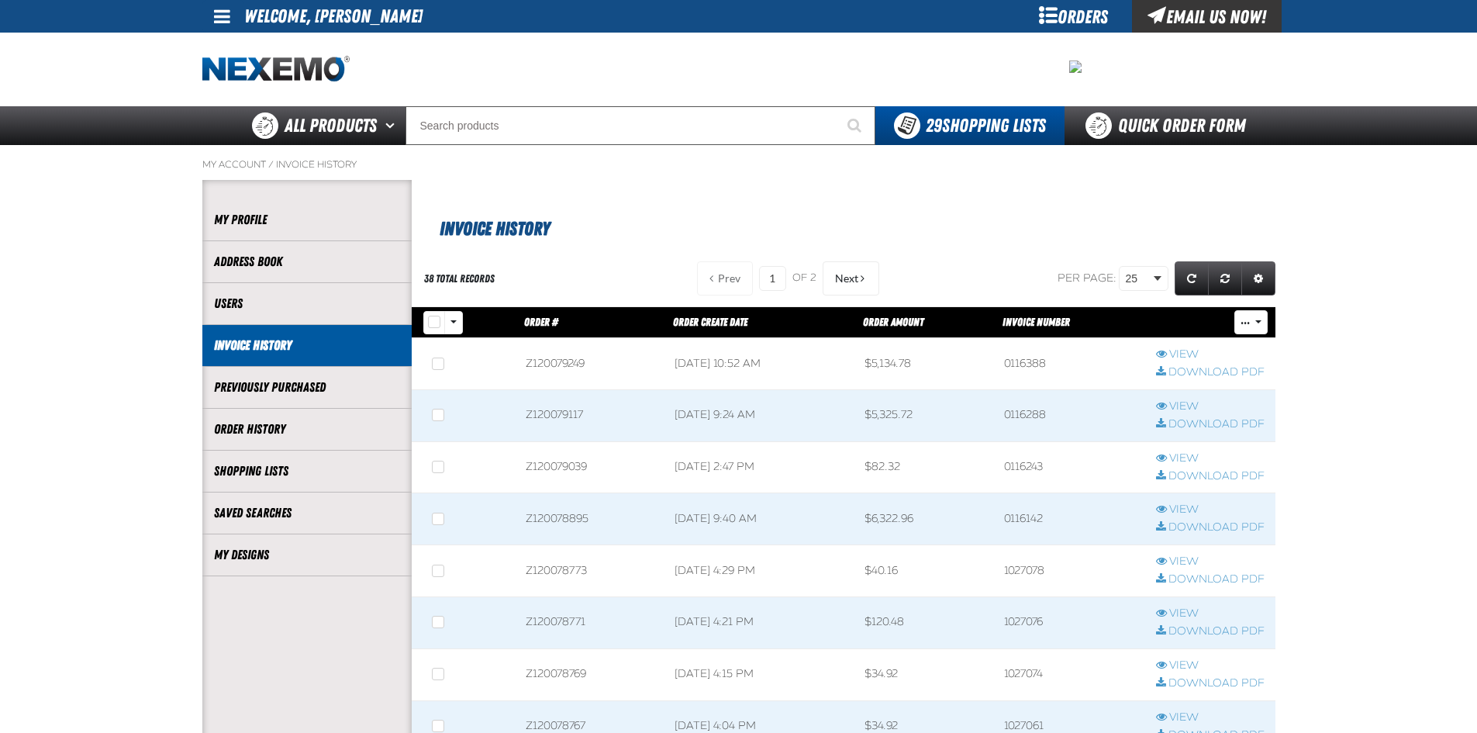
click at [223, 15] on span at bounding box center [222, 16] width 16 height 19
click at [228, 75] on link "Sign Out Sign Out" at bounding box center [235, 75] width 53 height 15
